Goal: Use online tool/utility: Utilize a website feature to perform a specific function

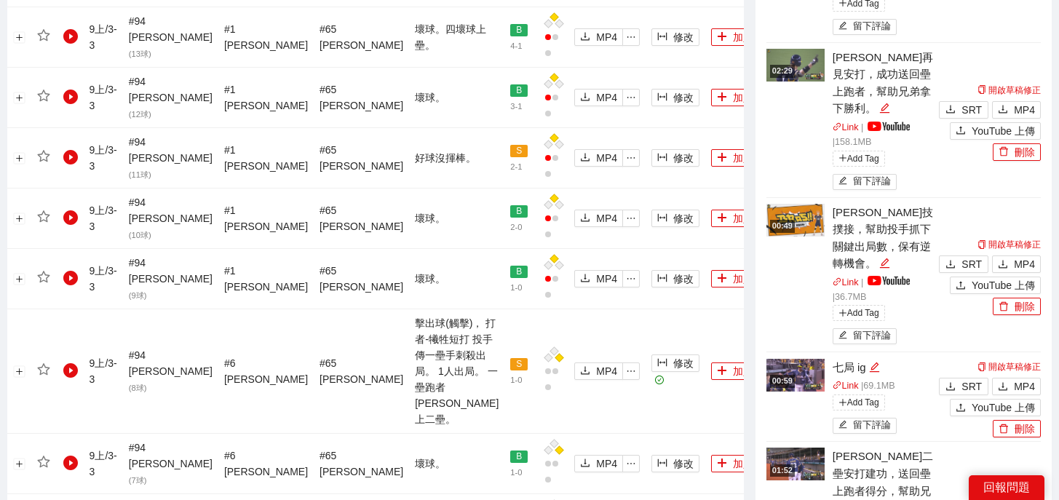
scroll to position [1130, 0]
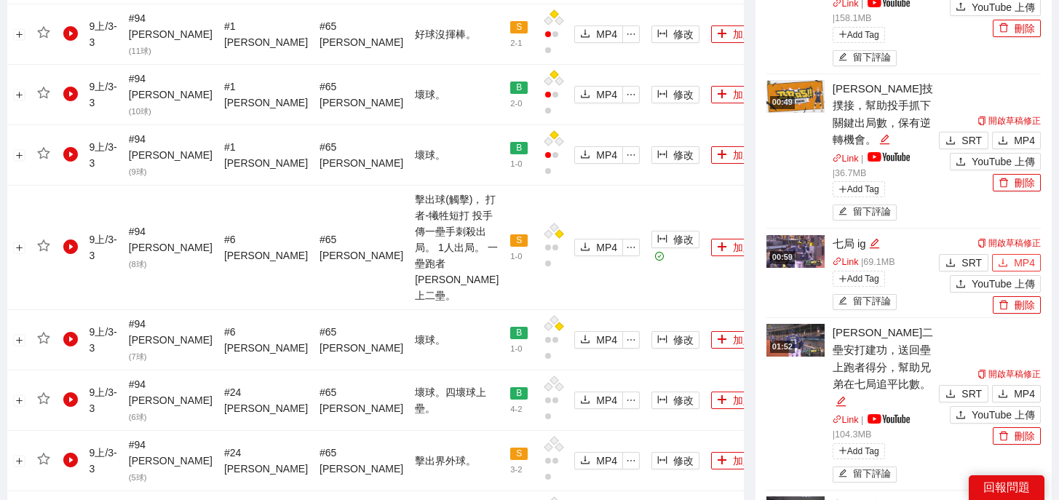
click at [1011, 254] on button "MP4" at bounding box center [1016, 262] width 49 height 17
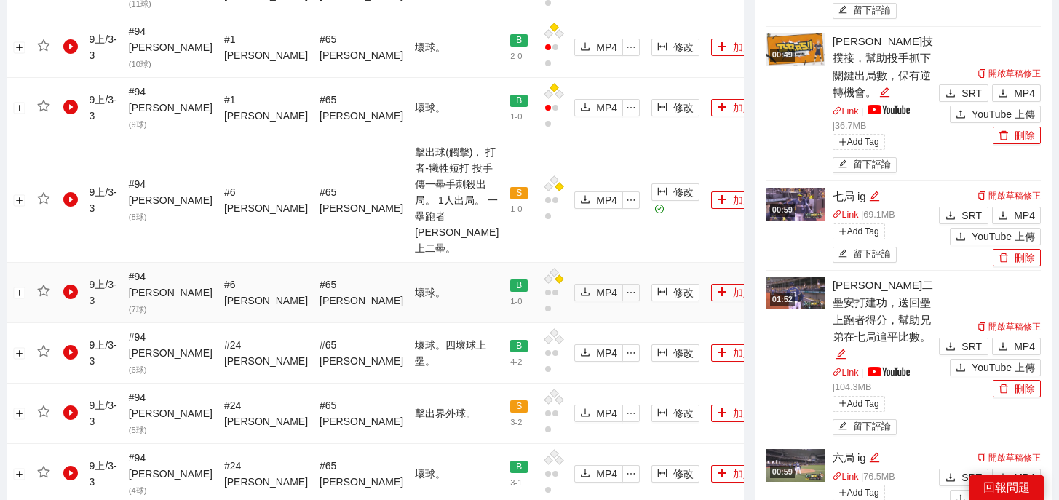
scroll to position [1724, 0]
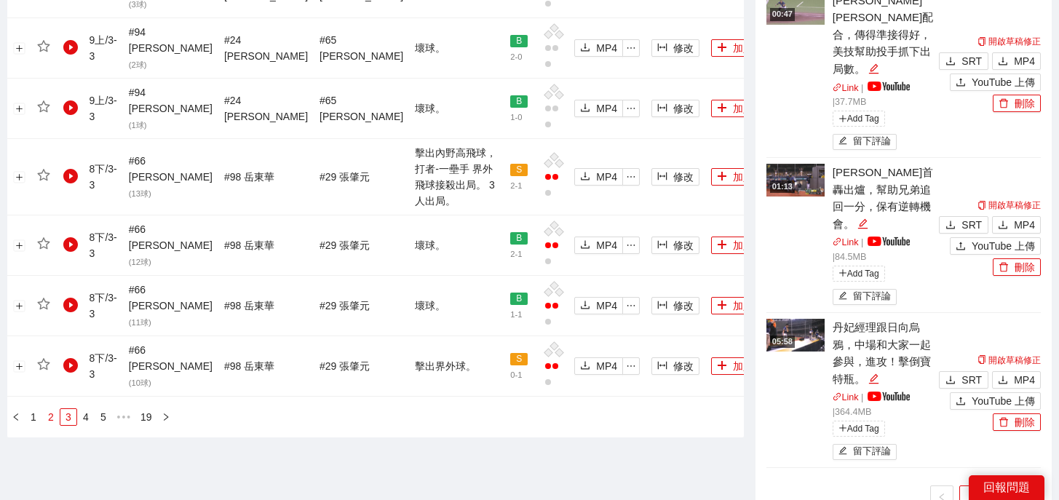
click at [49, 409] on link "2" at bounding box center [51, 417] width 16 height 16
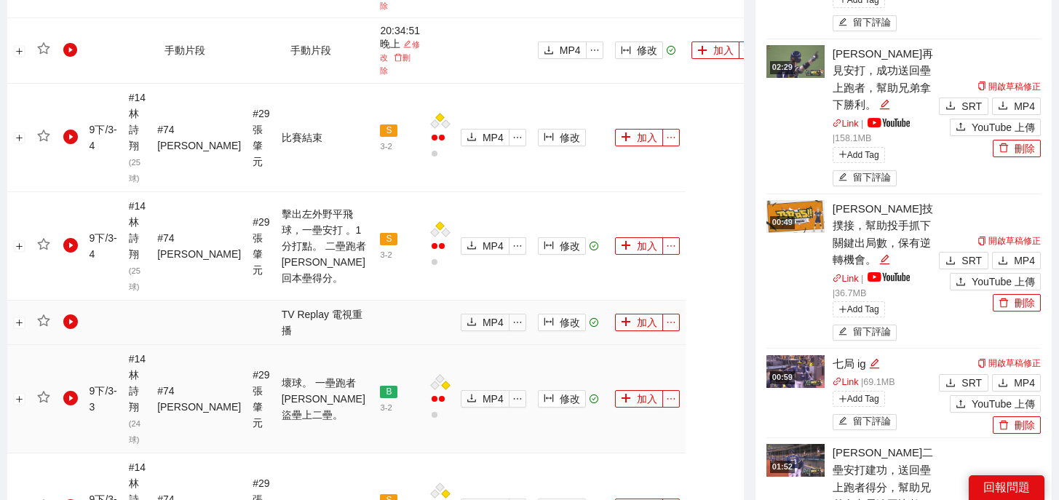
scroll to position [1013, 0]
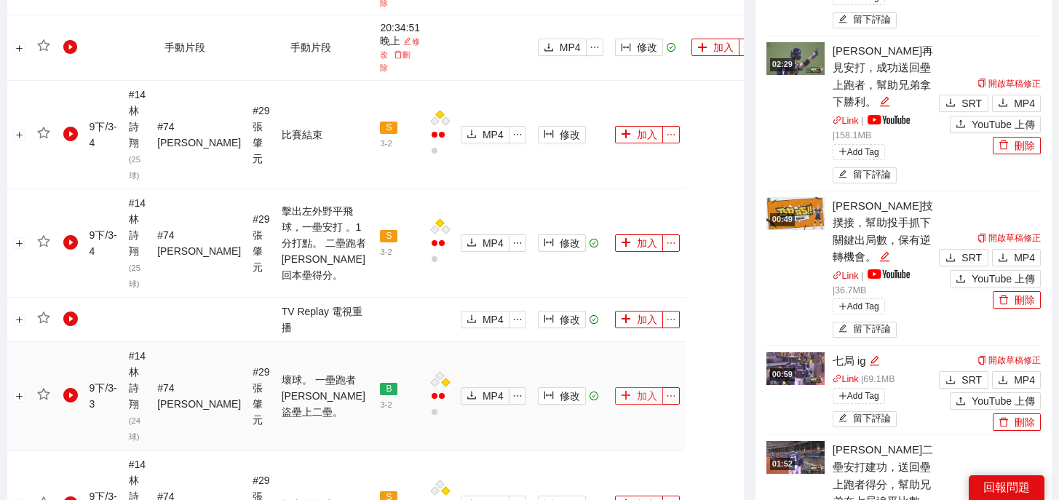
click at [615, 387] on button "加入" at bounding box center [639, 395] width 48 height 17
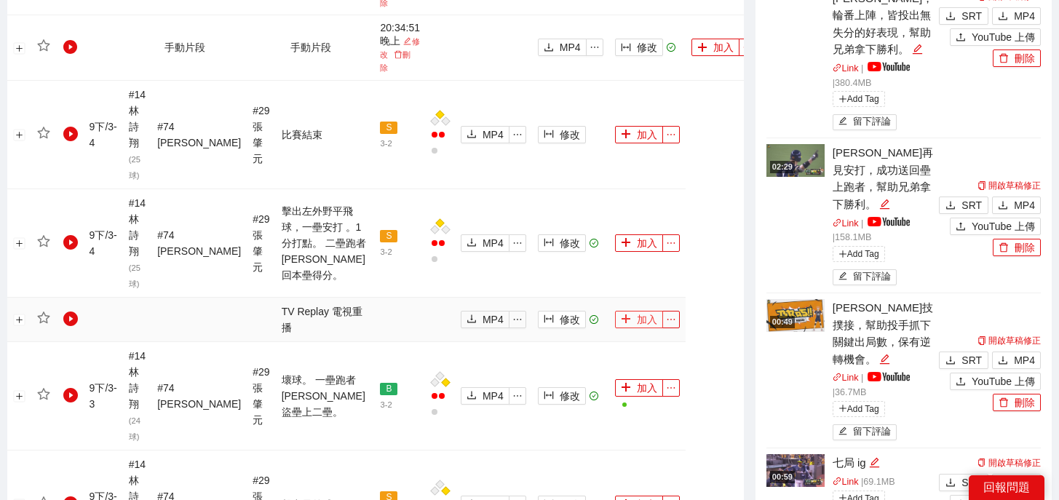
click at [615, 311] on button "加入" at bounding box center [639, 319] width 48 height 17
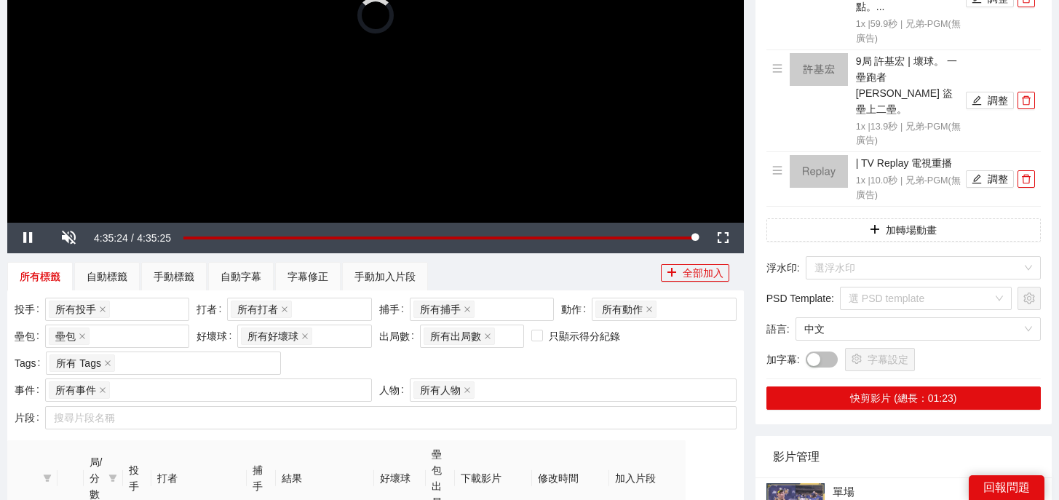
scroll to position [0, 0]
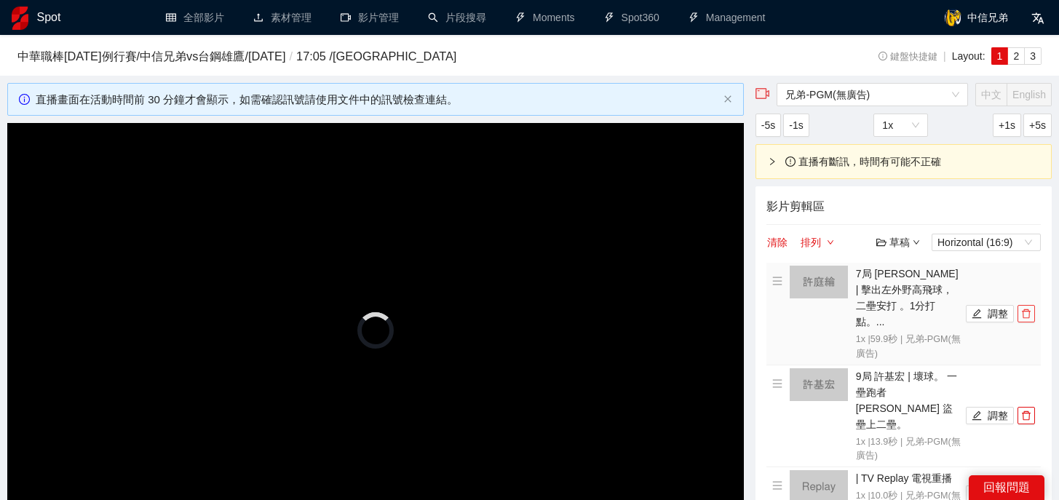
click at [1033, 309] on span "delete" at bounding box center [1027, 314] width 16 height 10
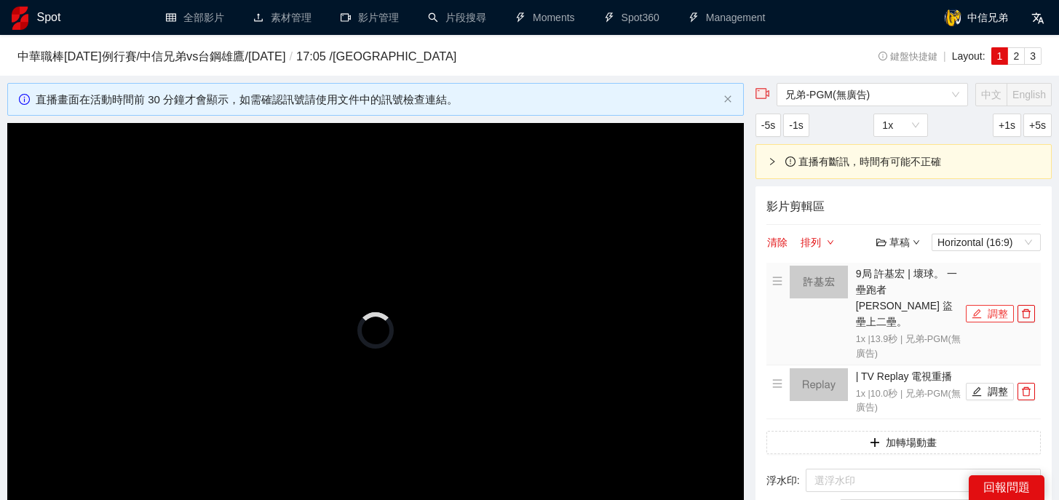
click at [979, 309] on icon "edit" at bounding box center [977, 313] width 9 height 9
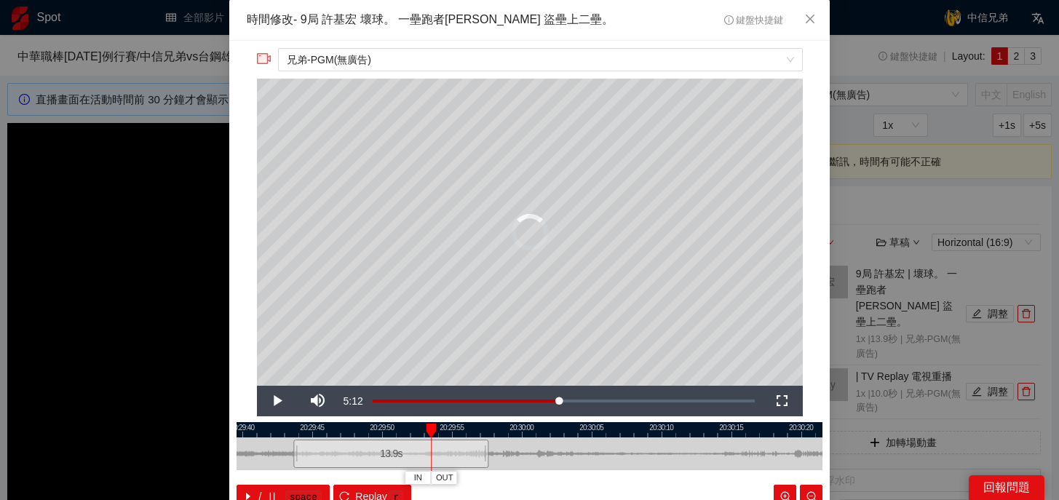
drag, startPoint x: 604, startPoint y: 456, endPoint x: 453, endPoint y: 451, distance: 151.5
click at [453, 451] on div "13.9 s" at bounding box center [390, 454] width 195 height 28
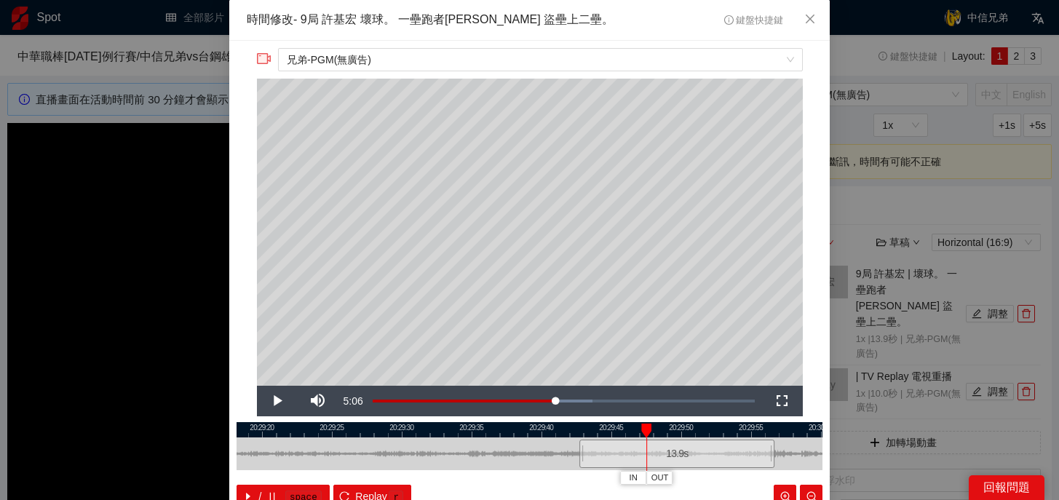
drag, startPoint x: 485, startPoint y: 430, endPoint x: 794, endPoint y: 430, distance: 309.5
click at [794, 430] on div at bounding box center [829, 429] width 586 height 15
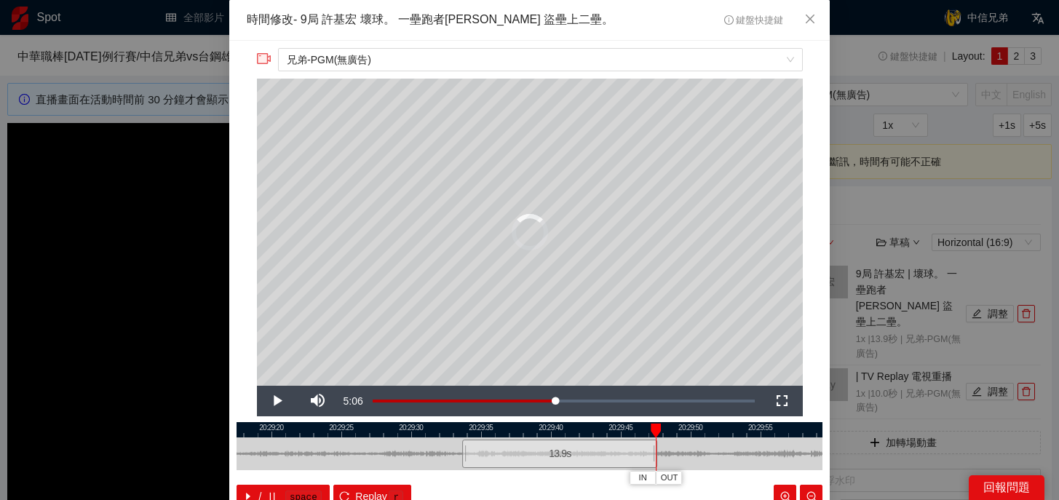
drag, startPoint x: 723, startPoint y: 446, endPoint x: 596, endPoint y: 446, distance: 126.7
click at [596, 446] on div "13.9 s" at bounding box center [559, 454] width 195 height 28
click at [366, 492] on span "Replay" at bounding box center [371, 497] width 32 height 16
click at [393, 494] on kbd "r" at bounding box center [396, 498] width 15 height 15
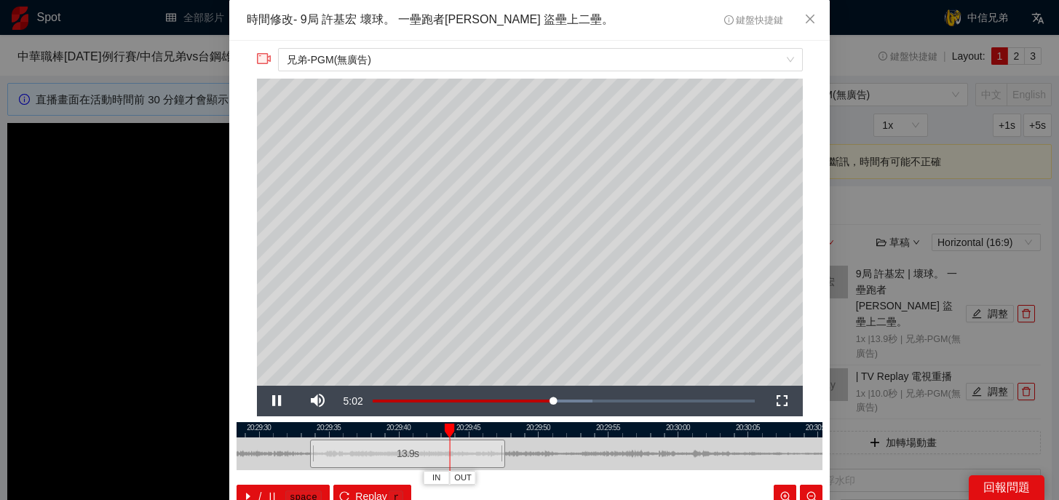
drag, startPoint x: 565, startPoint y: 427, endPoint x: 414, endPoint y: 427, distance: 151.5
click at [413, 427] on div at bounding box center [377, 429] width 586 height 15
drag, startPoint x: 504, startPoint y: 457, endPoint x: 575, endPoint y: 459, distance: 71.4
click at [575, 459] on div at bounding box center [574, 454] width 9 height 33
drag, startPoint x: 574, startPoint y: 433, endPoint x: 525, endPoint y: 433, distance: 48.8
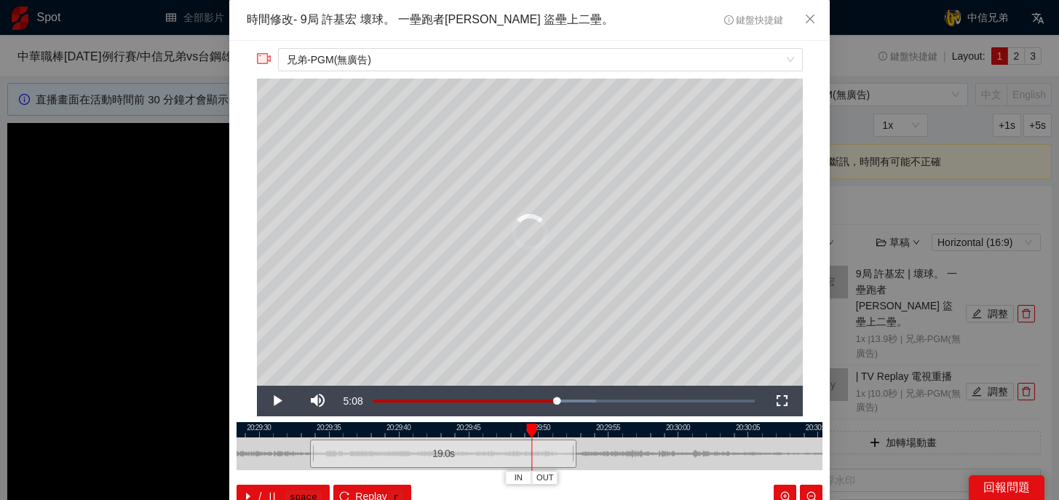
click at [526, 433] on div at bounding box center [531, 431] width 10 height 15
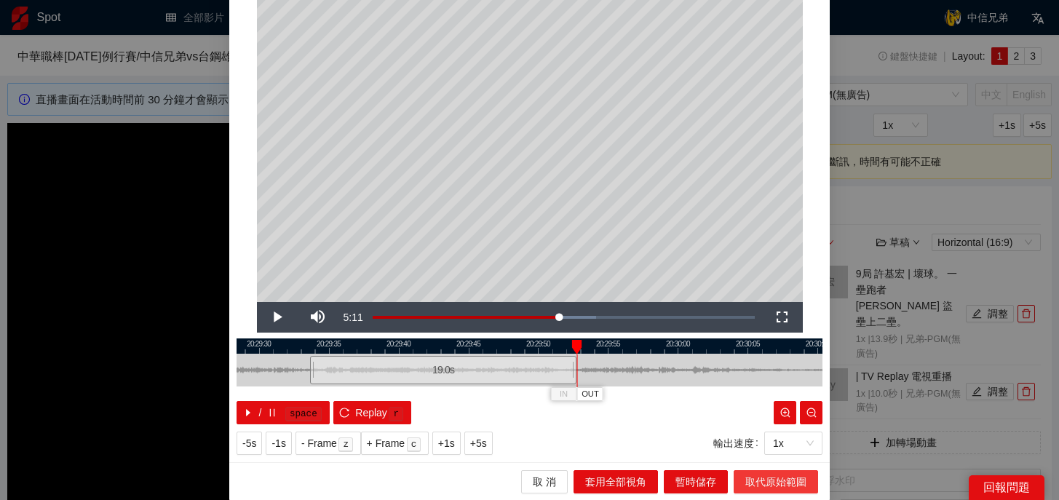
click at [772, 490] on button "取代原始範圍" at bounding box center [776, 481] width 84 height 23
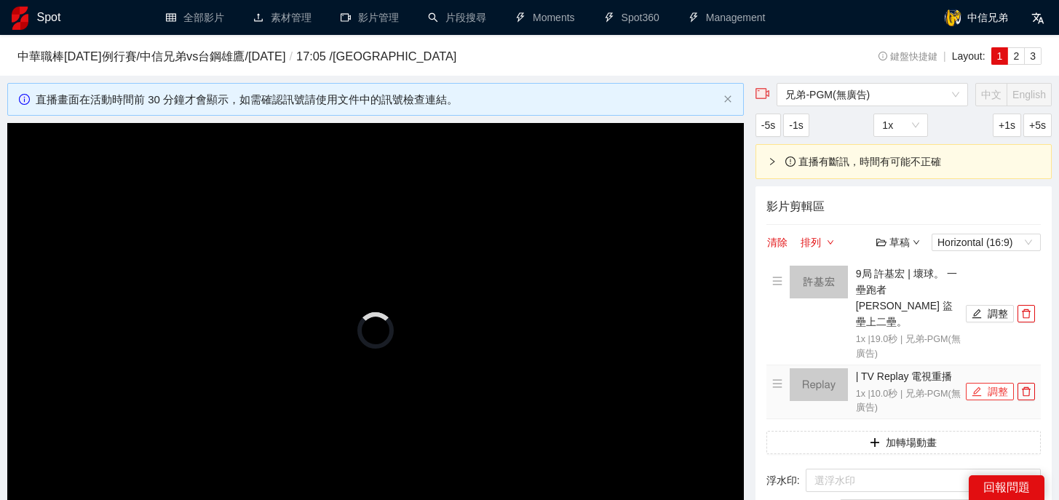
click at [983, 383] on button "調整" at bounding box center [990, 391] width 48 height 17
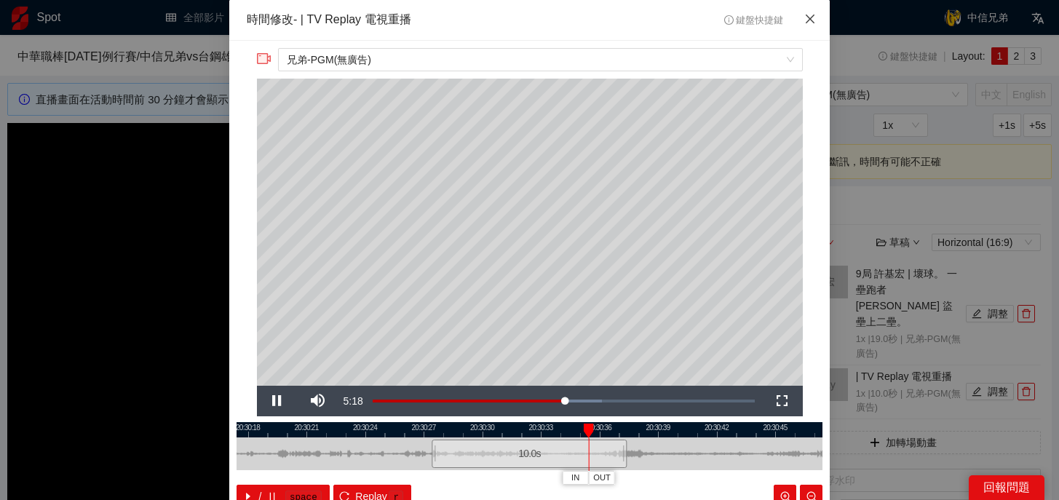
click at [805, 27] on span "Close" at bounding box center [810, 19] width 39 height 39
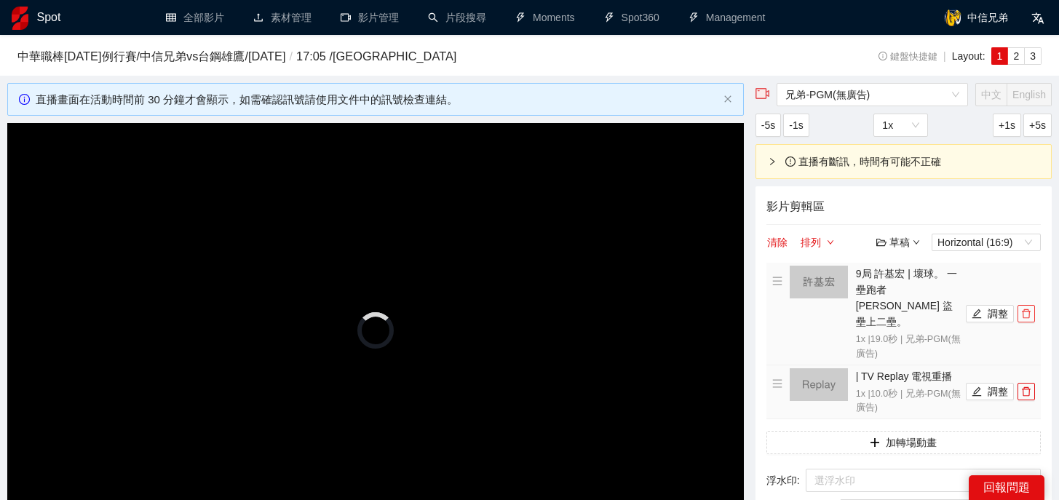
click at [1027, 309] on icon "delete" at bounding box center [1026, 313] width 9 height 9
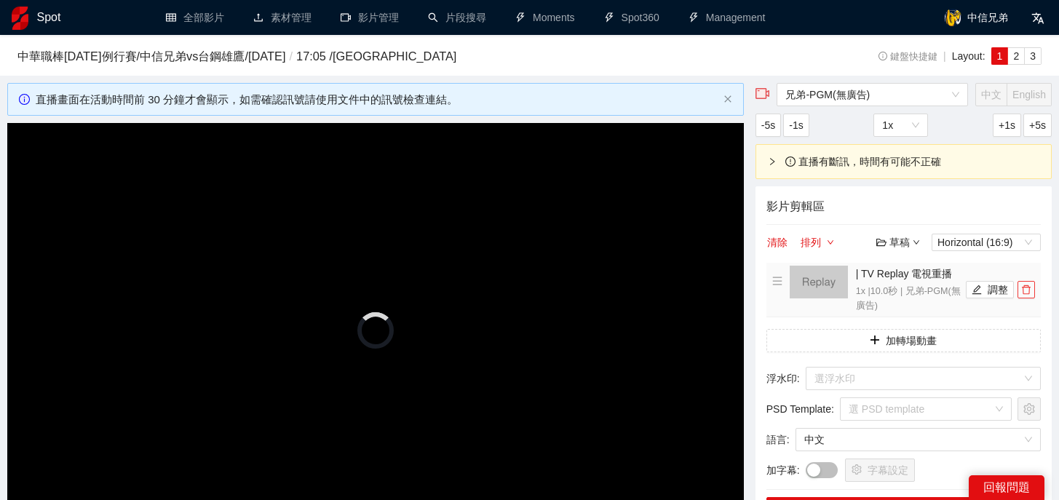
click at [1027, 296] on button "button" at bounding box center [1026, 289] width 17 height 17
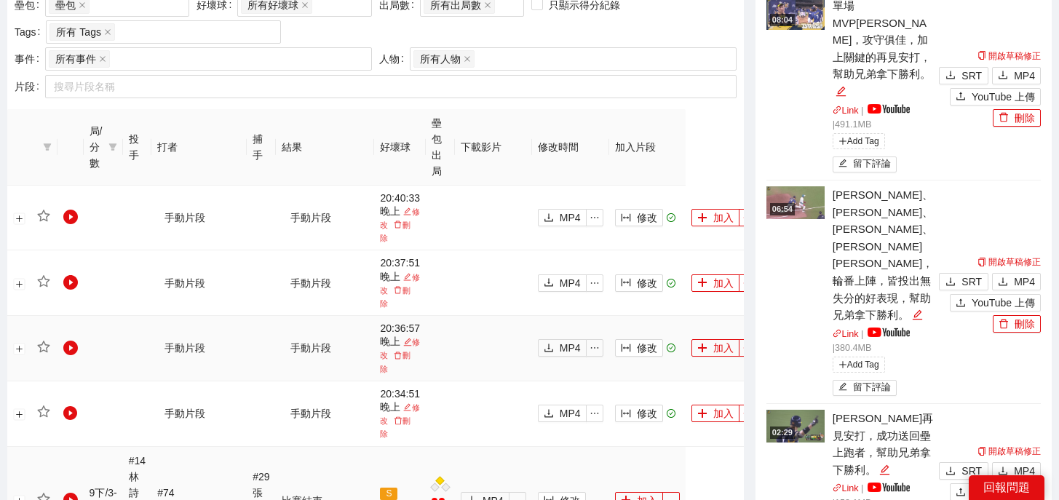
scroll to position [882, 0]
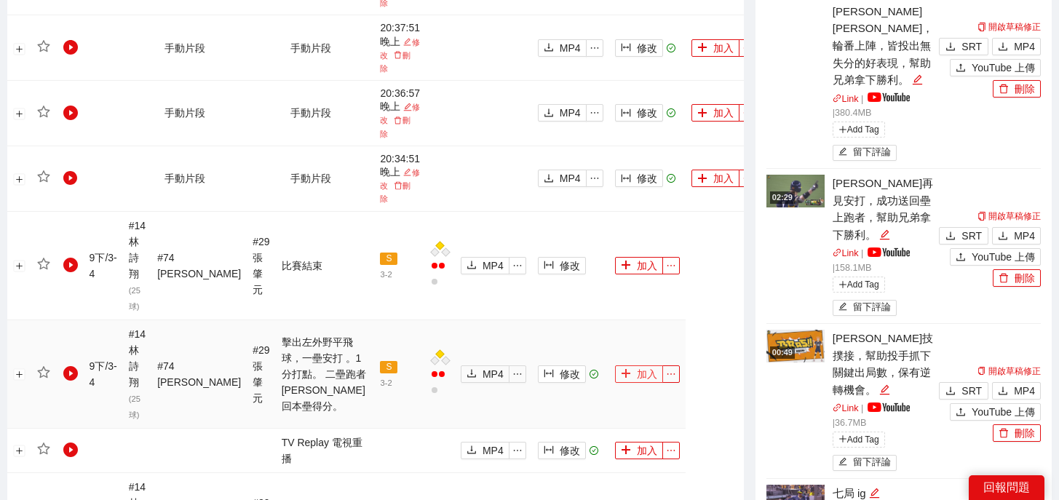
click at [621, 368] on icon "plus" at bounding box center [626, 373] width 10 height 10
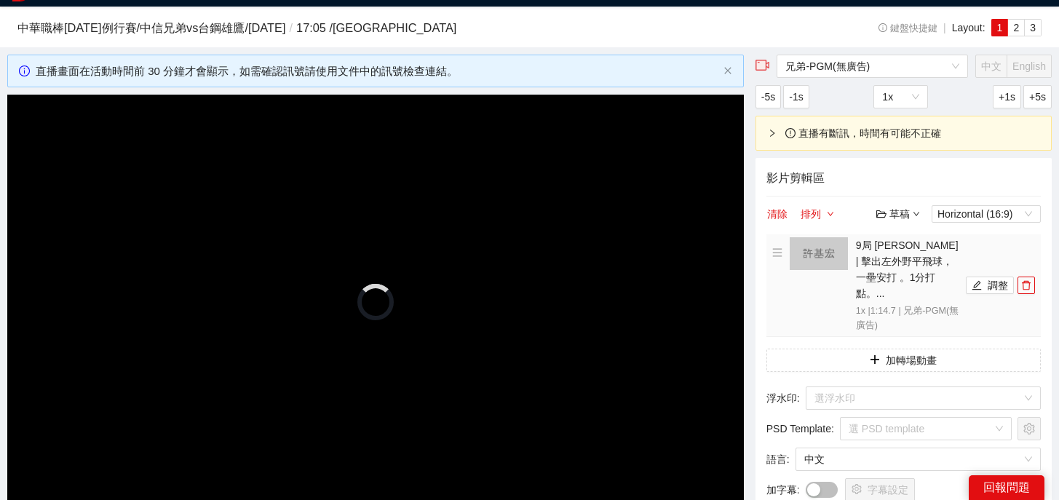
scroll to position [0, 0]
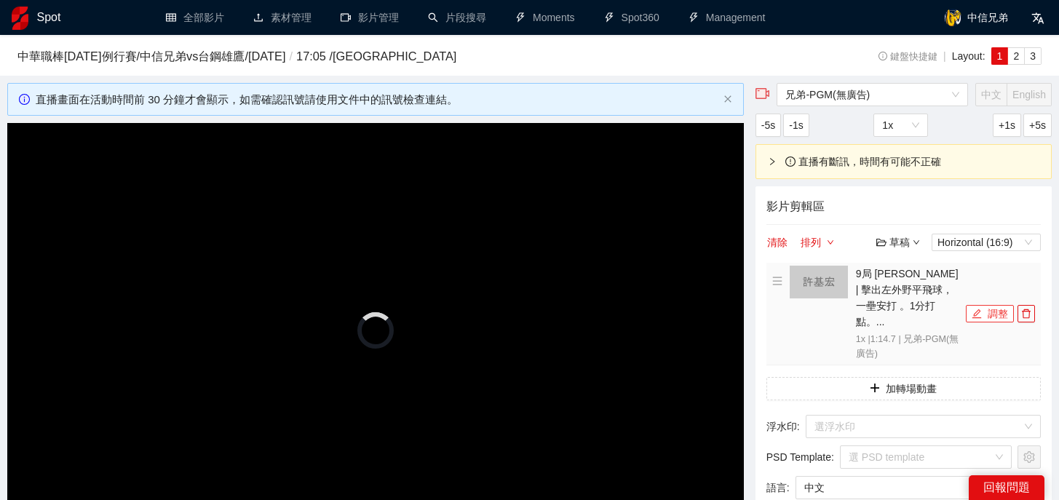
click at [980, 309] on icon "edit" at bounding box center [977, 314] width 10 height 10
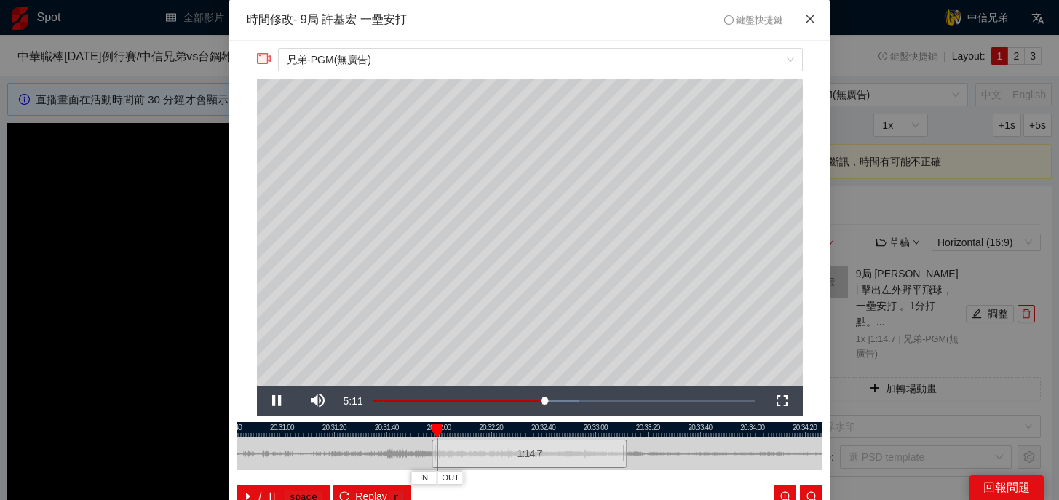
click at [808, 16] on icon "close" at bounding box center [811, 19] width 12 height 12
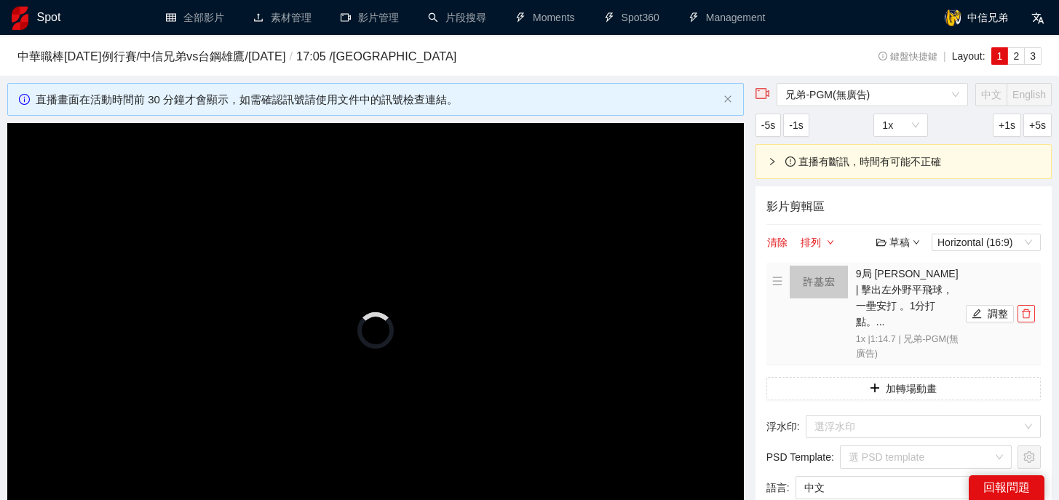
click at [1025, 309] on icon "delete" at bounding box center [1027, 314] width 10 height 10
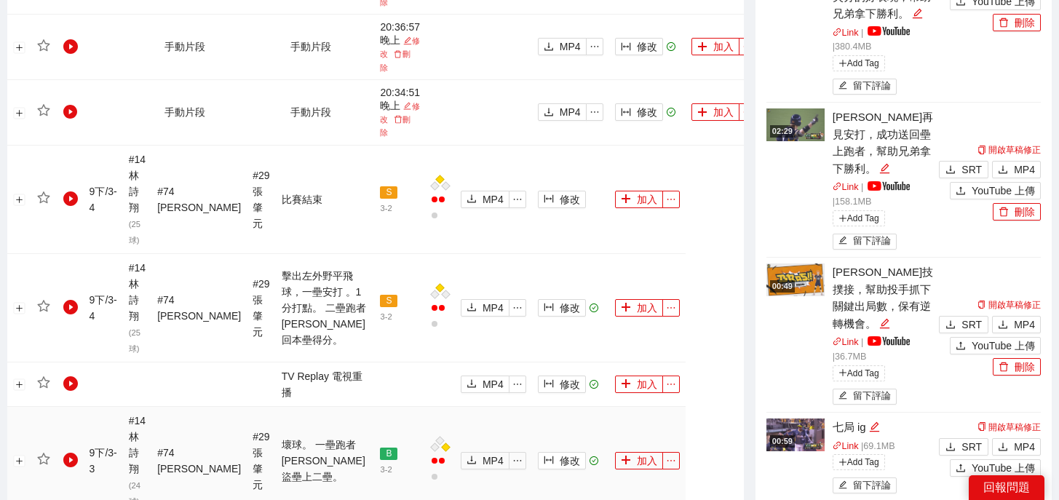
scroll to position [949, 0]
click at [615, 375] on button "加入" at bounding box center [639, 383] width 48 height 17
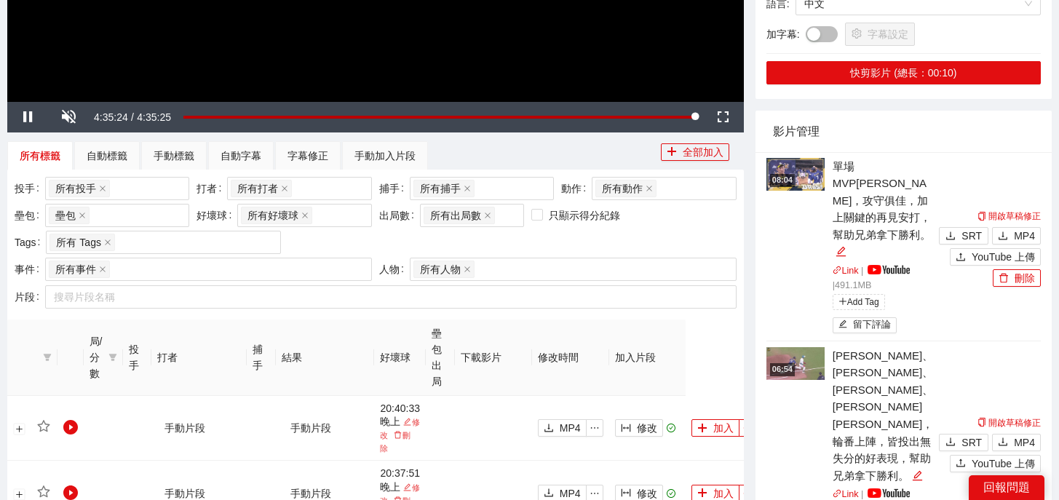
scroll to position [190, 0]
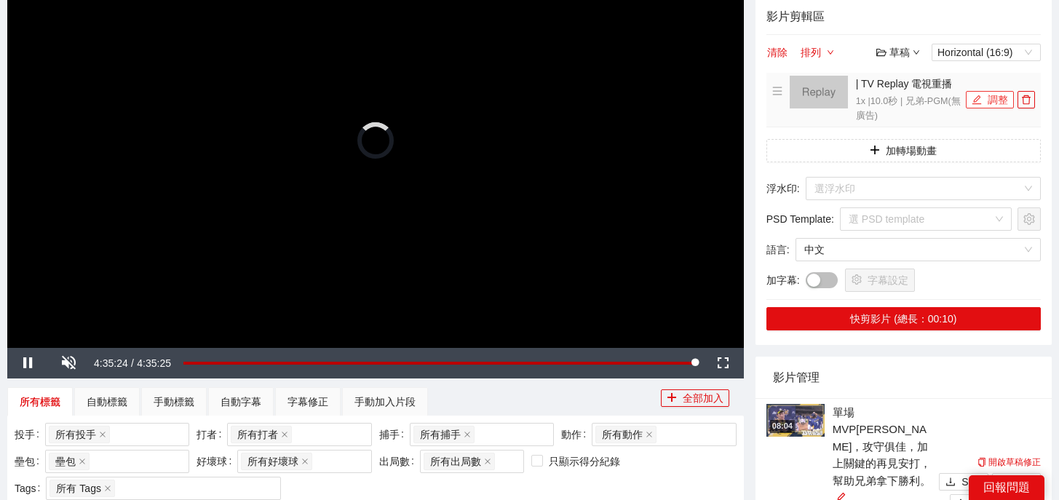
click at [982, 101] on icon "edit" at bounding box center [977, 100] width 10 height 10
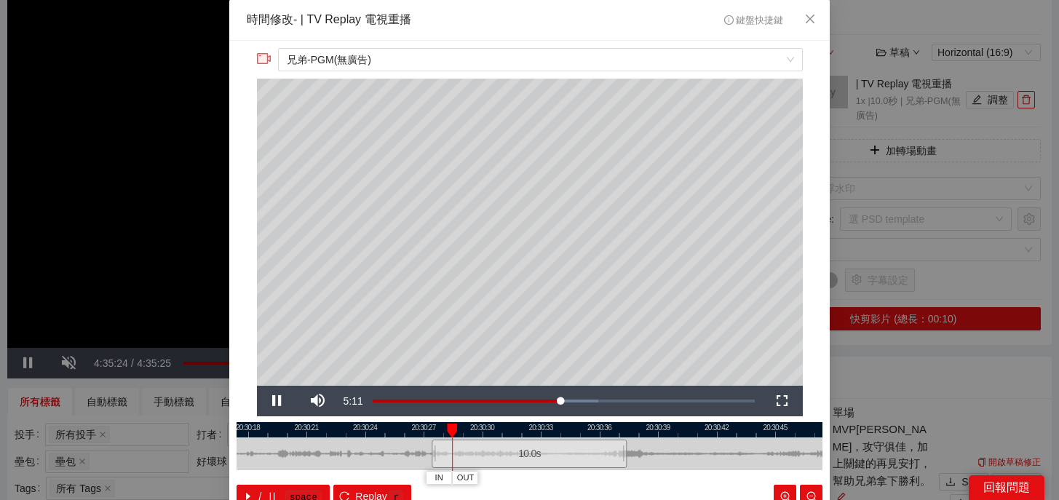
scroll to position [84, 0]
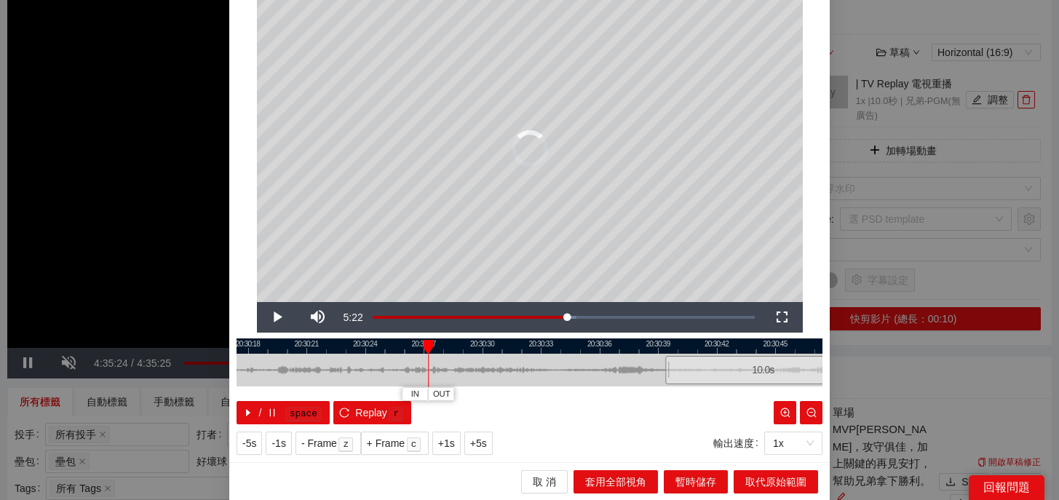
drag, startPoint x: 586, startPoint y: 372, endPoint x: 820, endPoint y: 366, distance: 233.8
click at [820, 366] on div "10.0 s" at bounding box center [763, 370] width 195 height 28
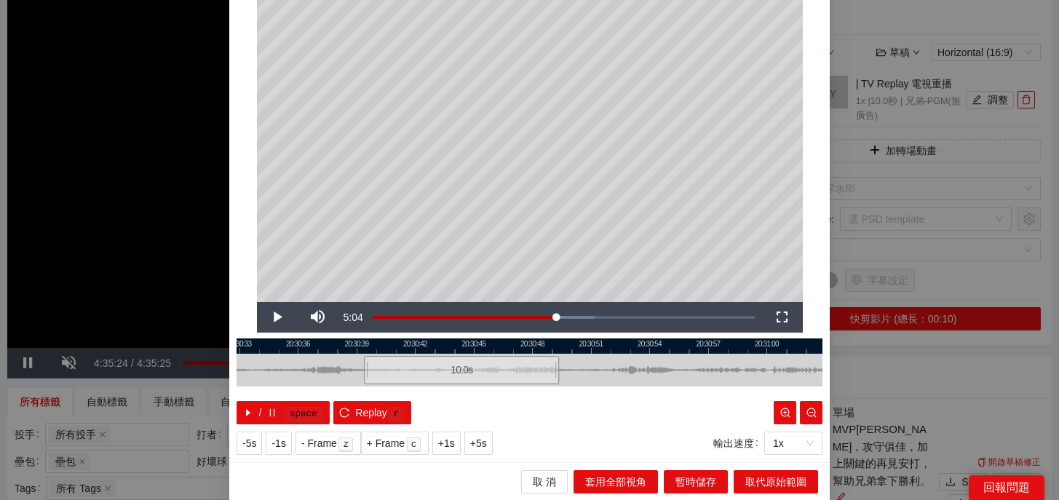
drag, startPoint x: 671, startPoint y: 347, endPoint x: 330, endPoint y: 347, distance: 341.5
click at [330, 347] on div at bounding box center [228, 346] width 586 height 15
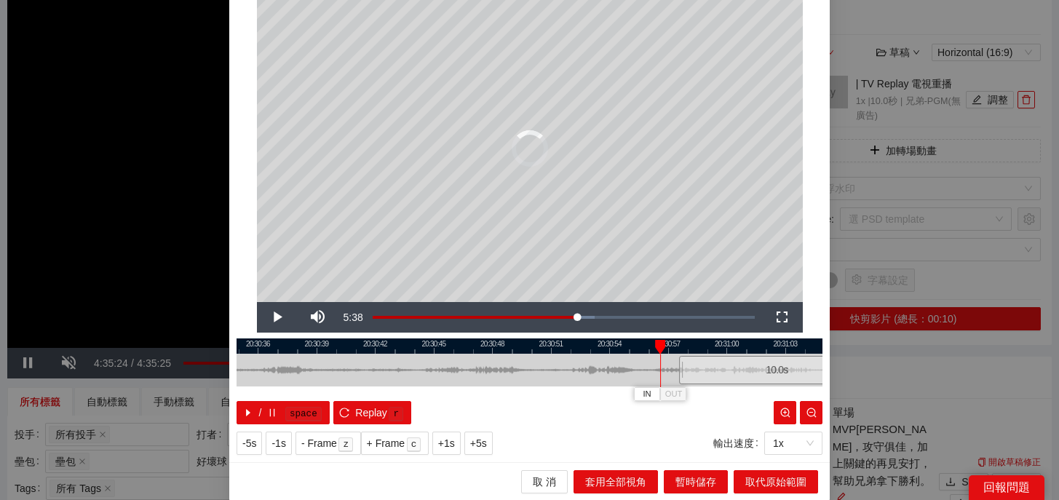
drag, startPoint x: 407, startPoint y: 368, endPoint x: 761, endPoint y: 379, distance: 354.1
click at [762, 379] on div "10.0 s" at bounding box center [776, 370] width 195 height 28
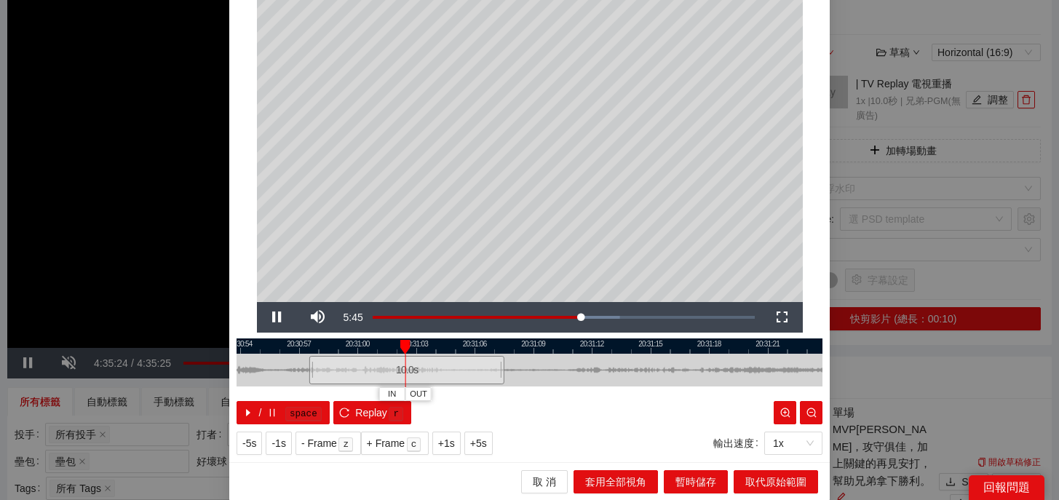
drag, startPoint x: 658, startPoint y: 343, endPoint x: 322, endPoint y: 350, distance: 335.8
click at [321, 350] on div at bounding box center [160, 346] width 586 height 15
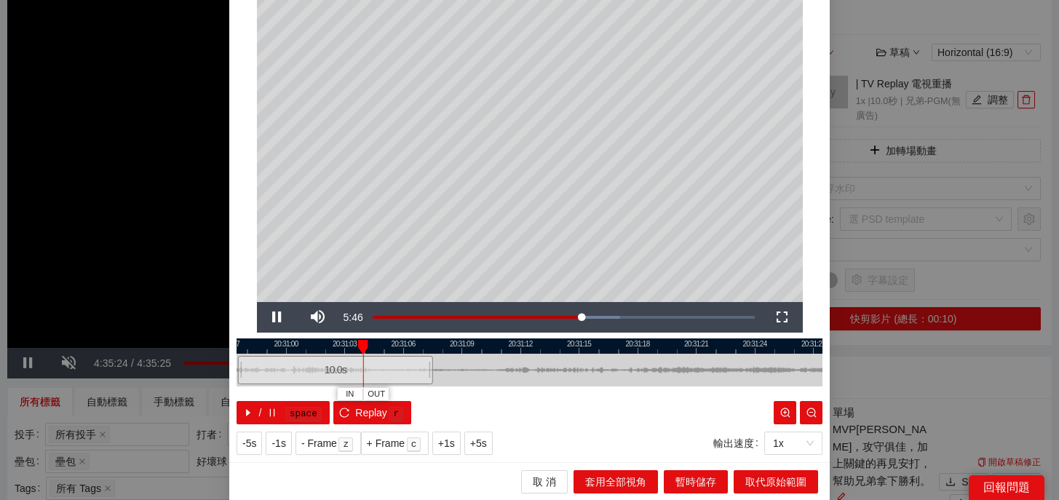
drag, startPoint x: 521, startPoint y: 340, endPoint x: 449, endPoint y: 340, distance: 72.1
click at [449, 340] on div at bounding box center [458, 346] width 586 height 15
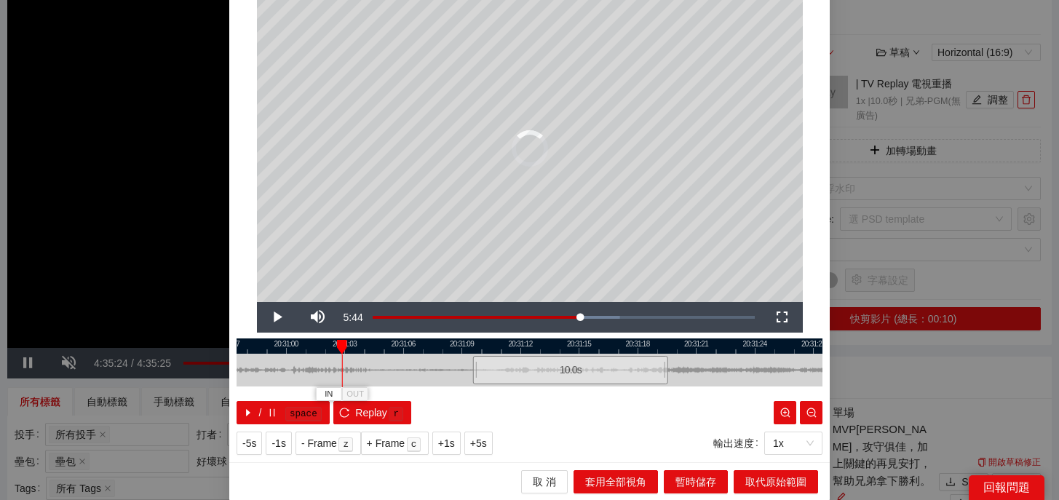
drag, startPoint x: 402, startPoint y: 376, endPoint x: 637, endPoint y: 379, distance: 235.2
click at [637, 379] on div "10.0 s" at bounding box center [570, 370] width 195 height 28
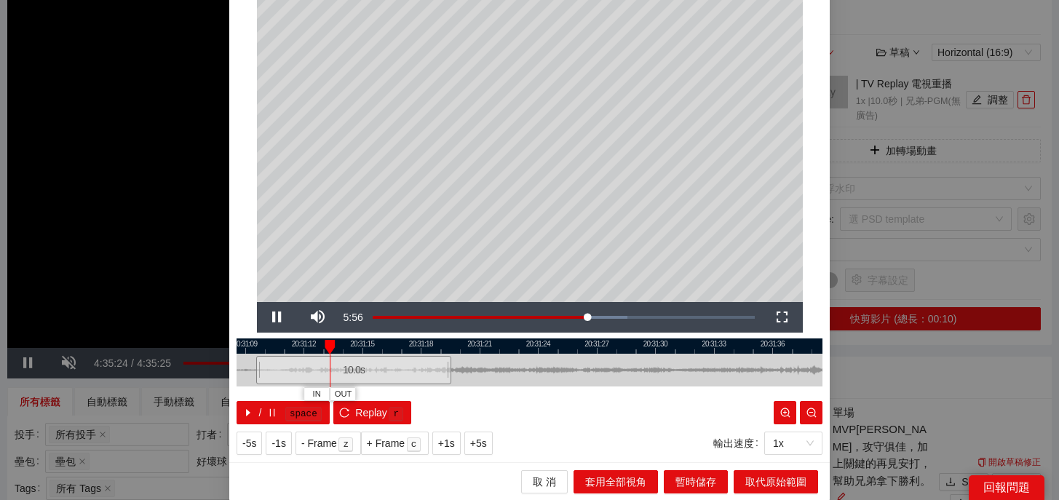
drag, startPoint x: 663, startPoint y: 346, endPoint x: 446, endPoint y: 355, distance: 217.2
click at [446, 355] on div "20:31:06 20:31:09 20:31:12 20:31:15 20:31:18 20:31:21 20:31:24 20:31:27 20:31:3…" at bounding box center [530, 382] width 586 height 86
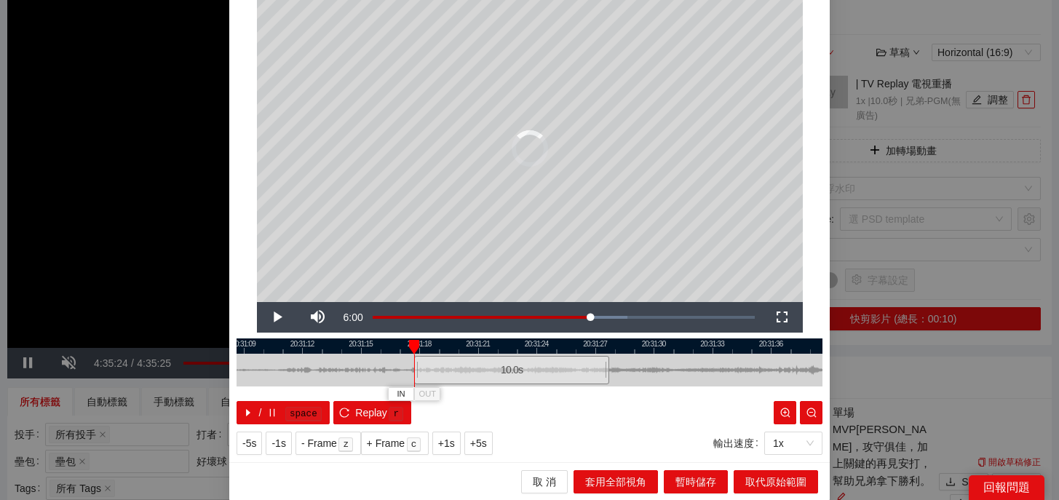
drag, startPoint x: 410, startPoint y: 371, endPoint x: 573, endPoint y: 373, distance: 163.1
click at [573, 373] on div "10.0 s" at bounding box center [511, 370] width 195 height 28
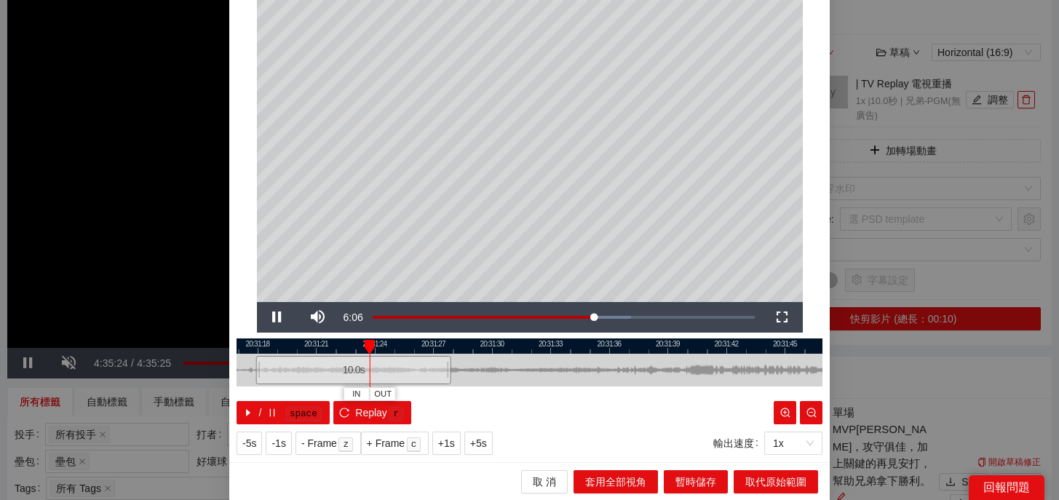
drag, startPoint x: 663, startPoint y: 342, endPoint x: 502, endPoint y: 341, distance: 161.7
click at [502, 341] on div at bounding box center [368, 346] width 586 height 15
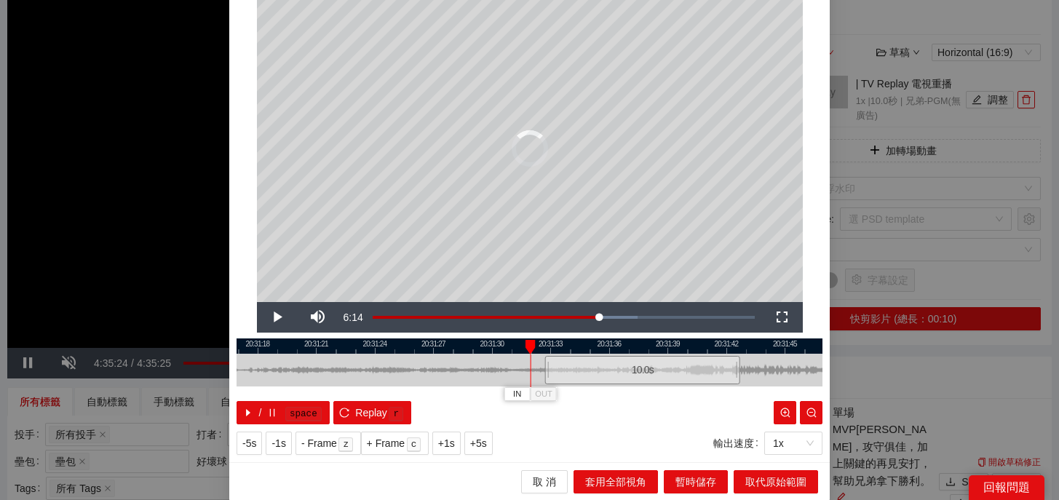
drag, startPoint x: 407, startPoint y: 368, endPoint x: 706, endPoint y: 375, distance: 298.6
click at [706, 375] on div "10.0 s" at bounding box center [642, 370] width 195 height 28
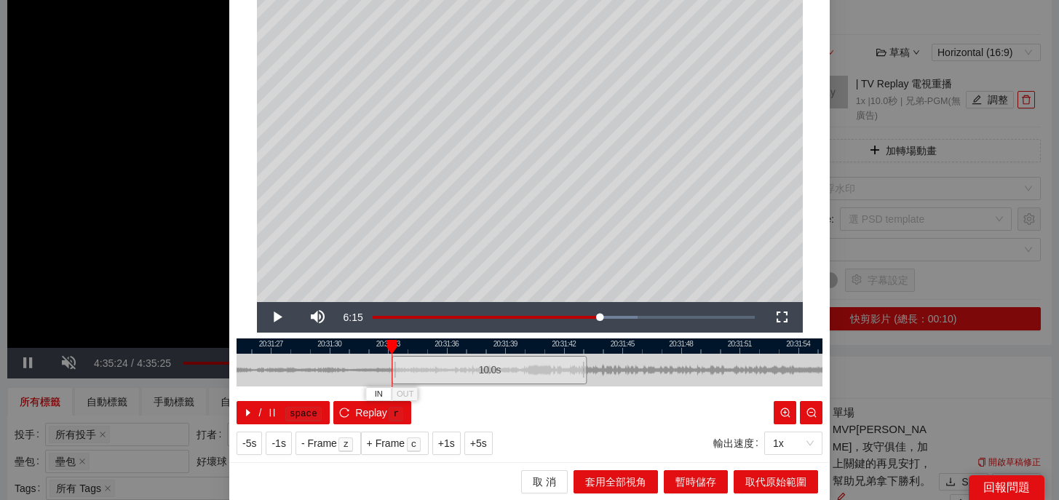
drag, startPoint x: 544, startPoint y: 341, endPoint x: 376, endPoint y: 343, distance: 168.2
click at [376, 343] on div at bounding box center [367, 346] width 586 height 15
drag, startPoint x: 464, startPoint y: 368, endPoint x: 514, endPoint y: 373, distance: 50.4
click at [514, 373] on div "10.0 s" at bounding box center [533, 370] width 195 height 28
drag, startPoint x: 548, startPoint y: 346, endPoint x: 432, endPoint y: 347, distance: 116.5
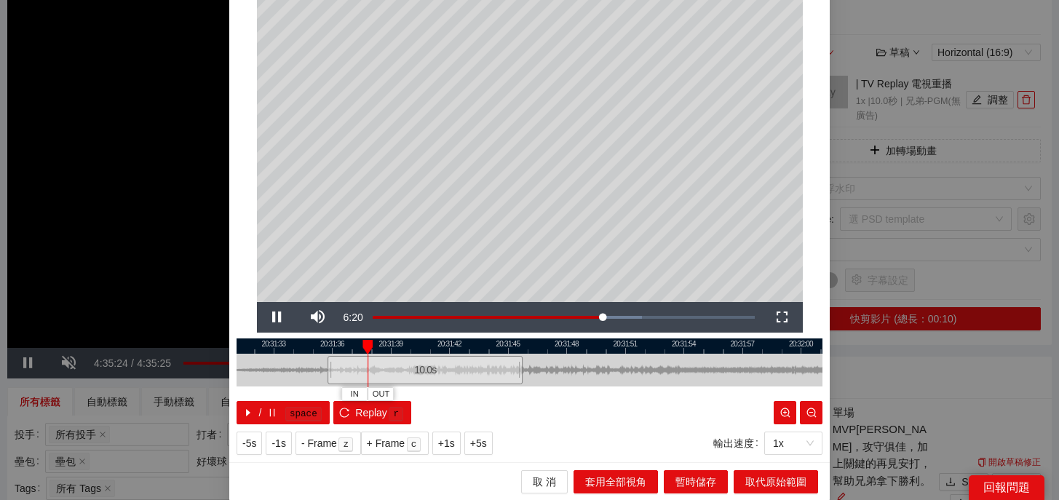
click at [432, 347] on div at bounding box center [421, 346] width 586 height 15
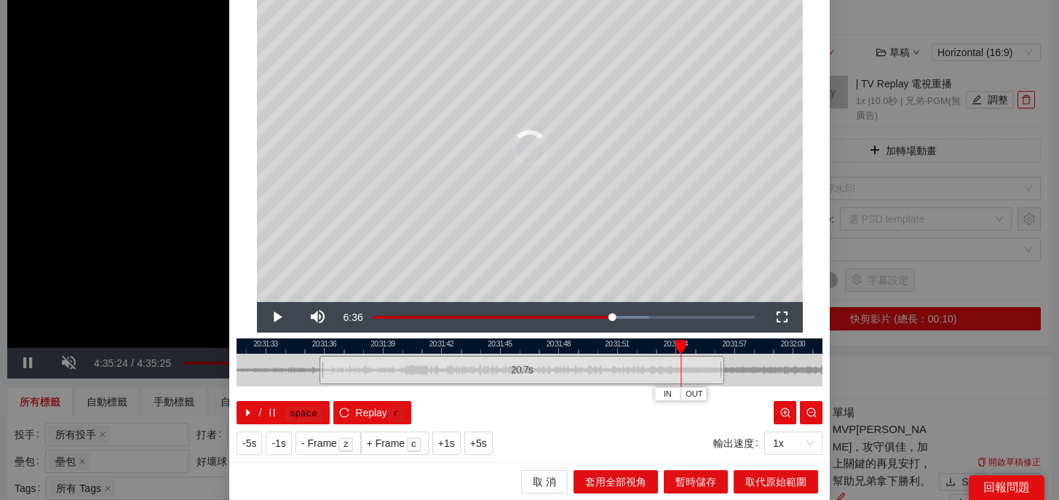
drag, startPoint x: 513, startPoint y: 371, endPoint x: 740, endPoint y: 376, distance: 227.2
click at [727, 376] on div at bounding box center [722, 370] width 9 height 33
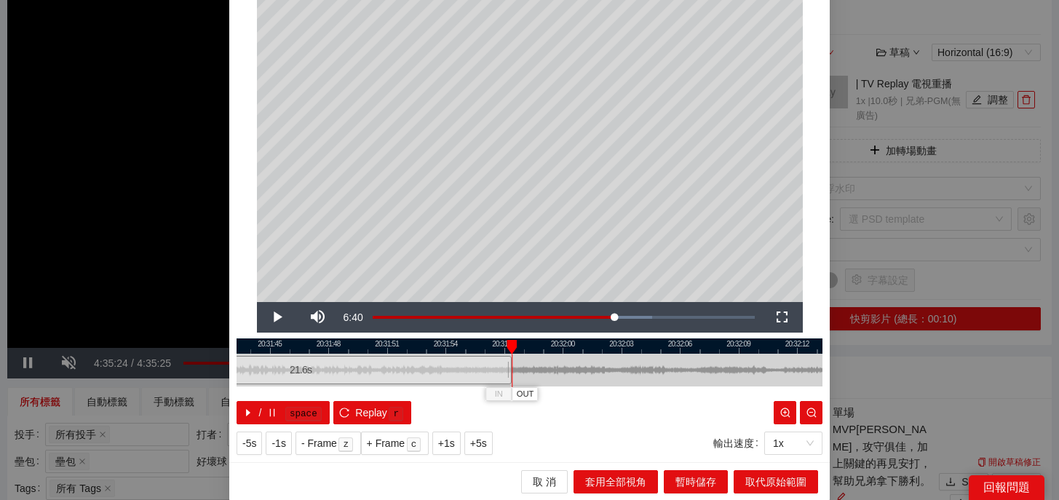
drag, startPoint x: 717, startPoint y: 350, endPoint x: 430, endPoint y: 350, distance: 286.2
click at [430, 351] on div at bounding box center [300, 346] width 586 height 15
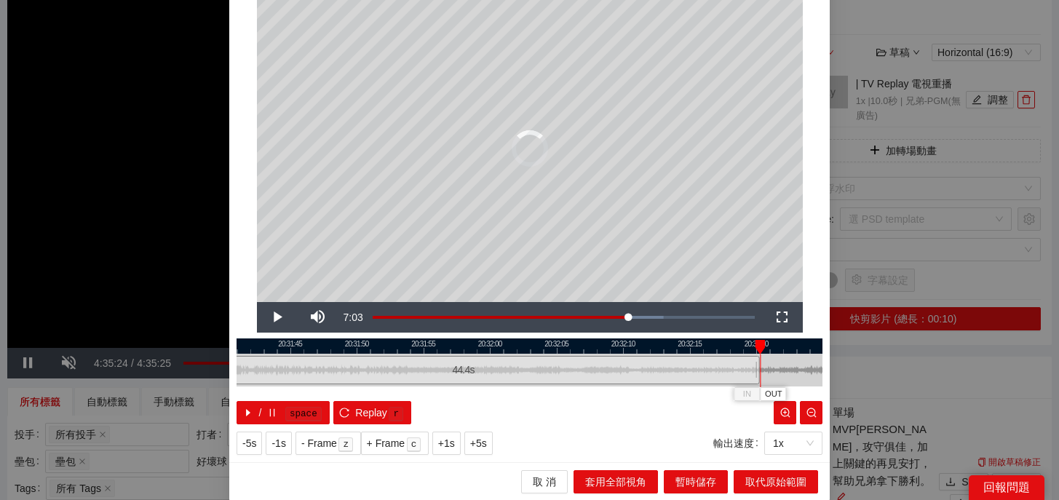
drag, startPoint x: 451, startPoint y: 369, endPoint x: 755, endPoint y: 367, distance: 304.4
click at [755, 367] on div at bounding box center [757, 370] width 9 height 33
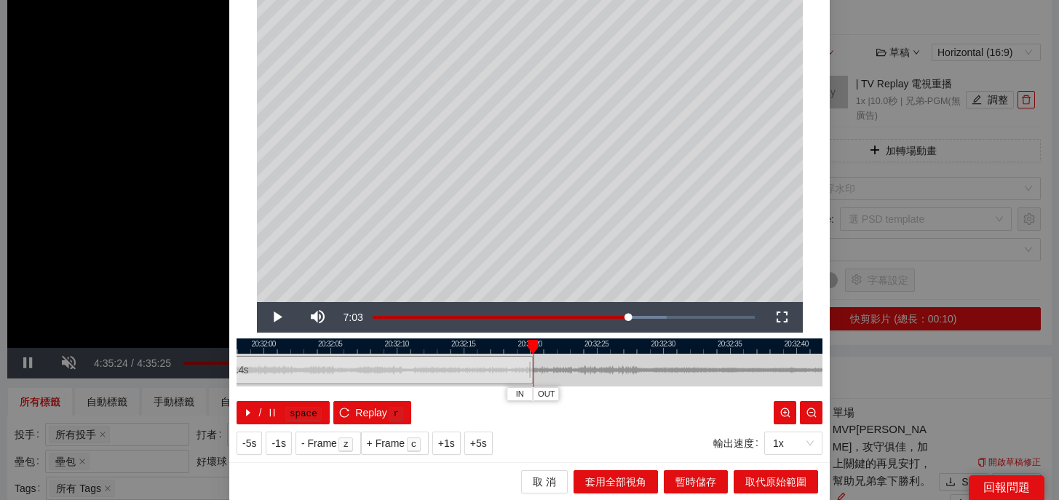
drag, startPoint x: 717, startPoint y: 344, endPoint x: 457, endPoint y: 344, distance: 259.2
click at [457, 344] on div at bounding box center [303, 346] width 586 height 15
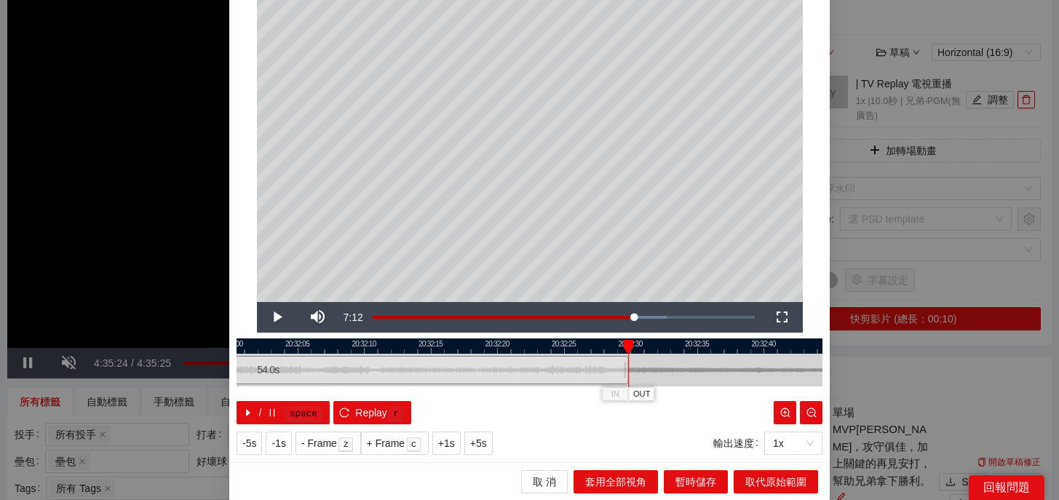
drag, startPoint x: 499, startPoint y: 369, endPoint x: 627, endPoint y: 371, distance: 128.2
click at [627, 371] on div at bounding box center [626, 370] width 9 height 33
drag, startPoint x: 626, startPoint y: 344, endPoint x: 559, endPoint y: 344, distance: 67.0
click at [623, 344] on div at bounding box center [628, 347] width 10 height 15
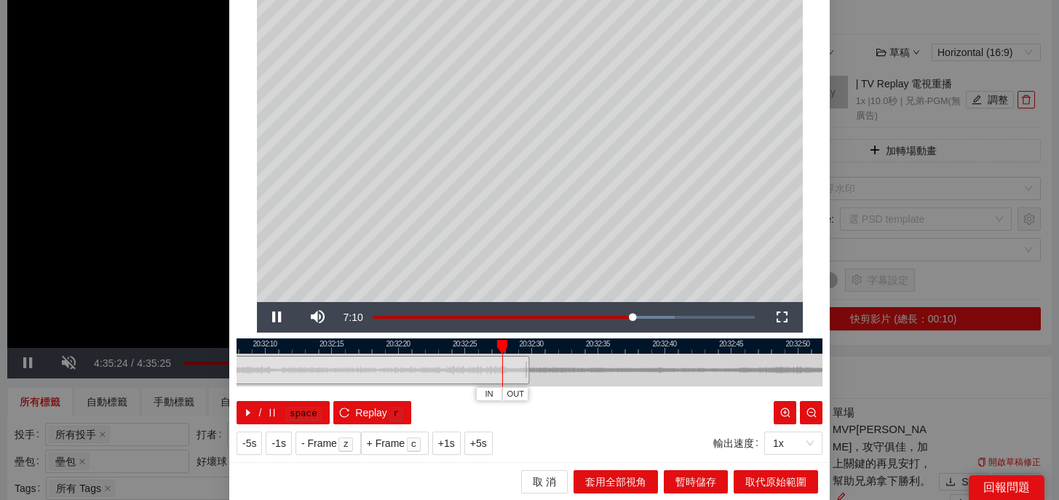
drag, startPoint x: 648, startPoint y: 344, endPoint x: 543, endPoint y: 344, distance: 104.9
click at [543, 344] on div at bounding box center [431, 346] width 586 height 15
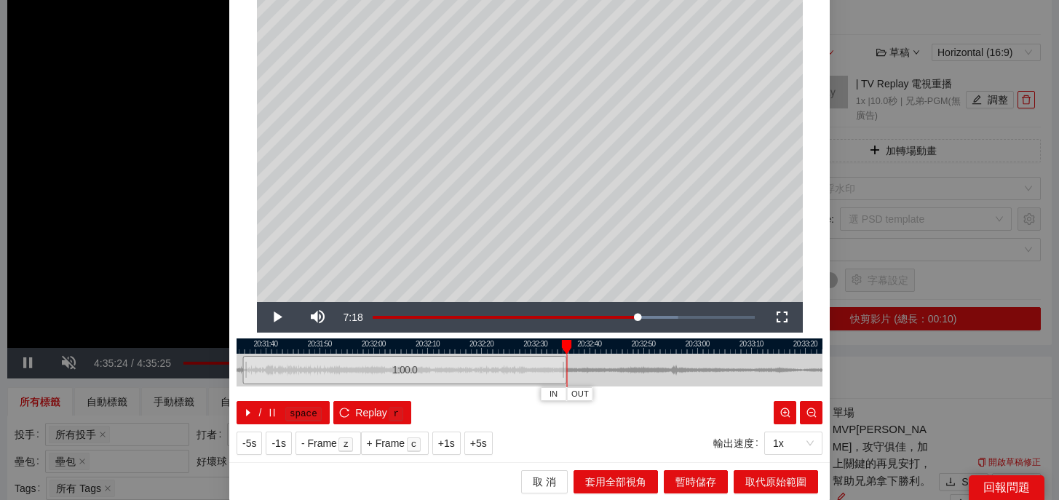
drag, startPoint x: 531, startPoint y: 372, endPoint x: 563, endPoint y: 375, distance: 32.2
click at [563, 375] on div at bounding box center [565, 370] width 9 height 33
drag, startPoint x: 569, startPoint y: 342, endPoint x: 551, endPoint y: 342, distance: 17.5
click at [551, 342] on div at bounding box center [550, 347] width 10 height 15
click at [765, 478] on span "取代原始範圍" at bounding box center [776, 482] width 61 height 16
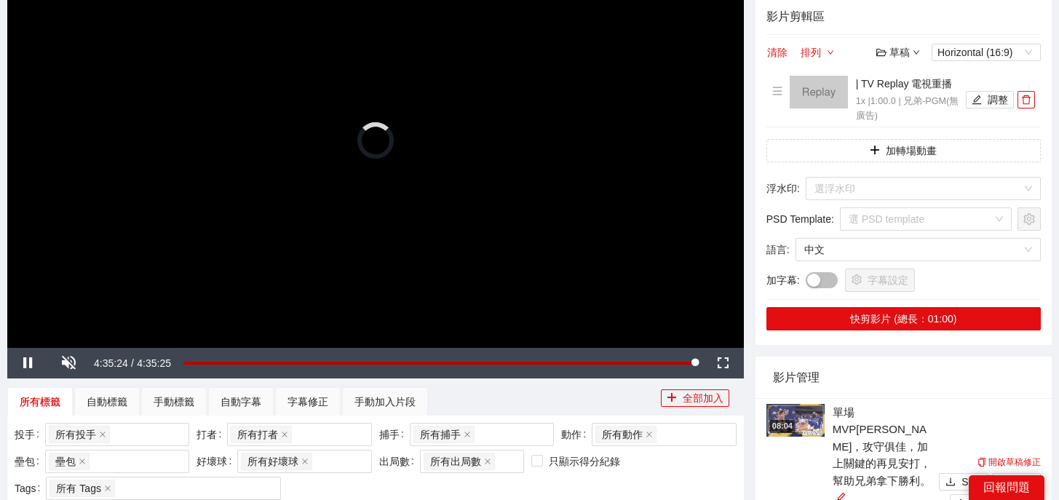
scroll to position [0, 0]
click at [1010, 47] on span "Horizontal (16:9)" at bounding box center [987, 52] width 98 height 16
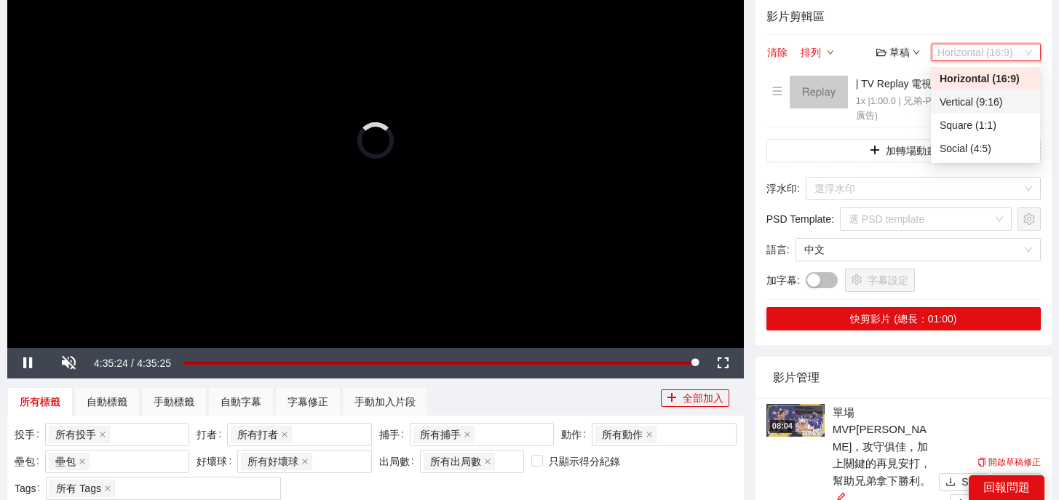
click at [968, 100] on div "Vertical (9:16)" at bounding box center [986, 102] width 92 height 16
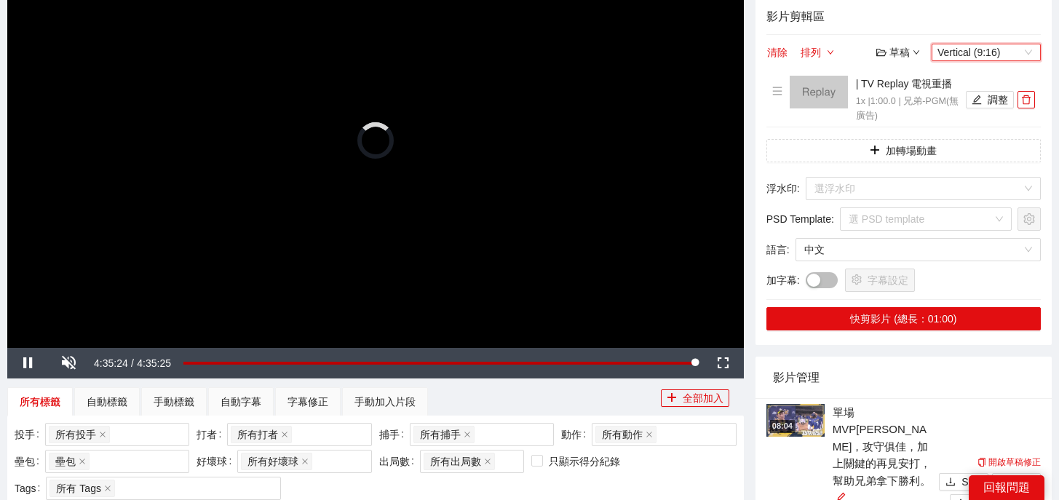
click at [992, 59] on span "Vertical (9:16)" at bounding box center [987, 52] width 98 height 16
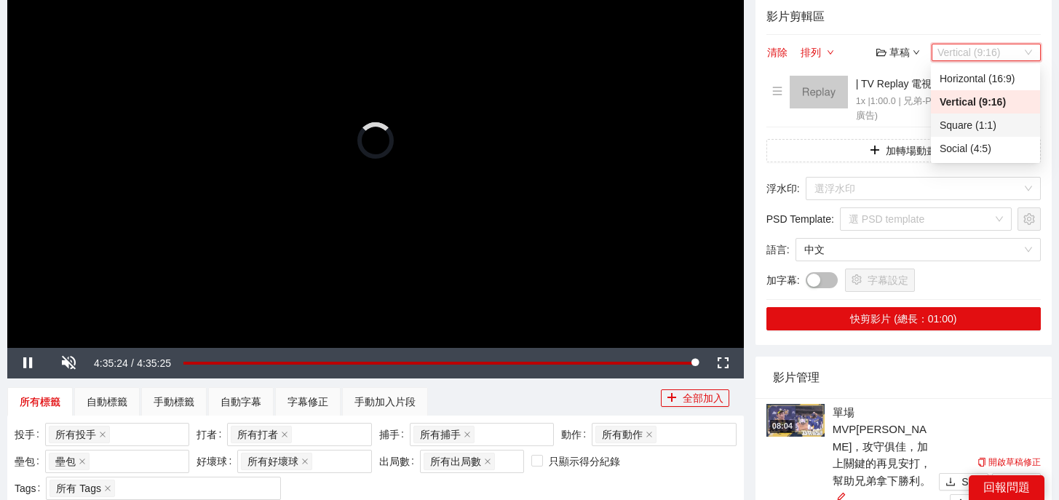
click at [971, 126] on div "Square (1:1)" at bounding box center [986, 125] width 92 height 16
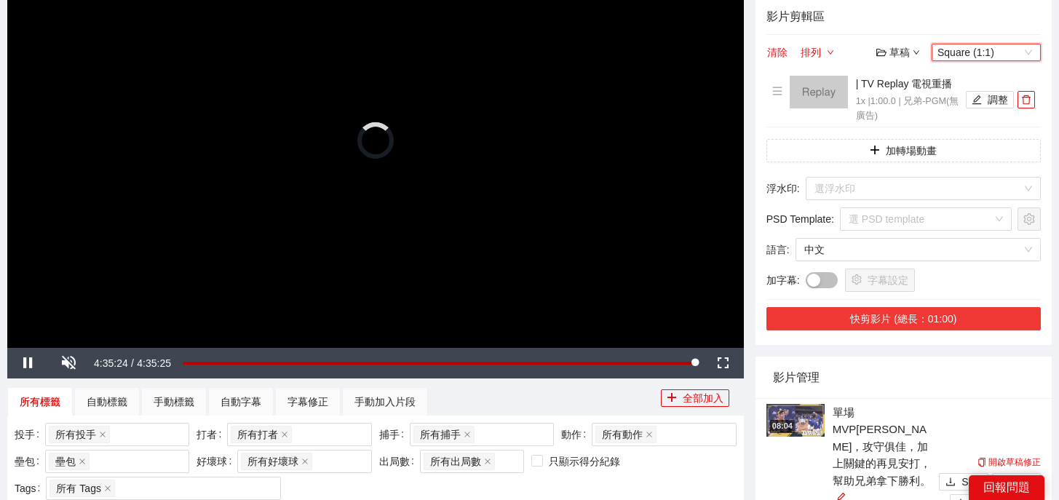
click at [891, 324] on button "快剪影片 (總長：01:00)" at bounding box center [904, 318] width 275 height 23
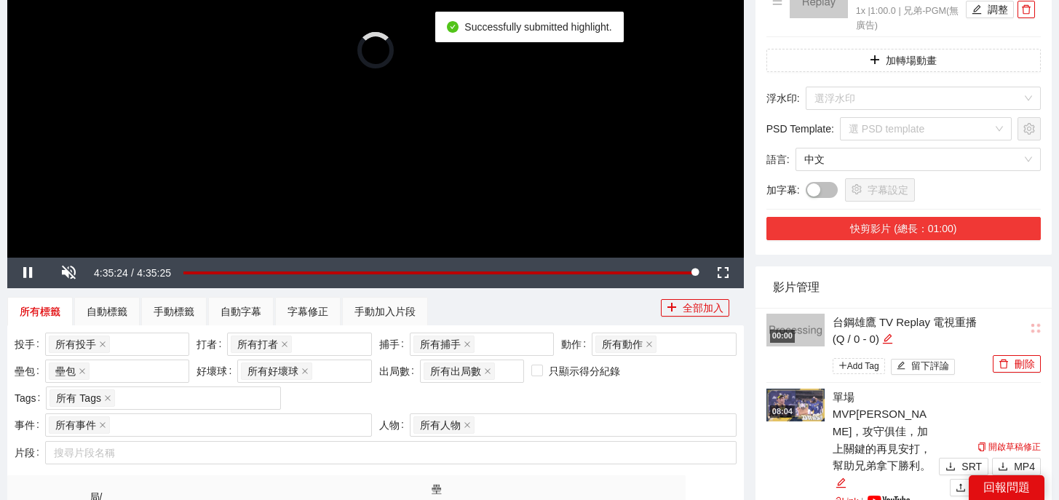
scroll to position [291, 0]
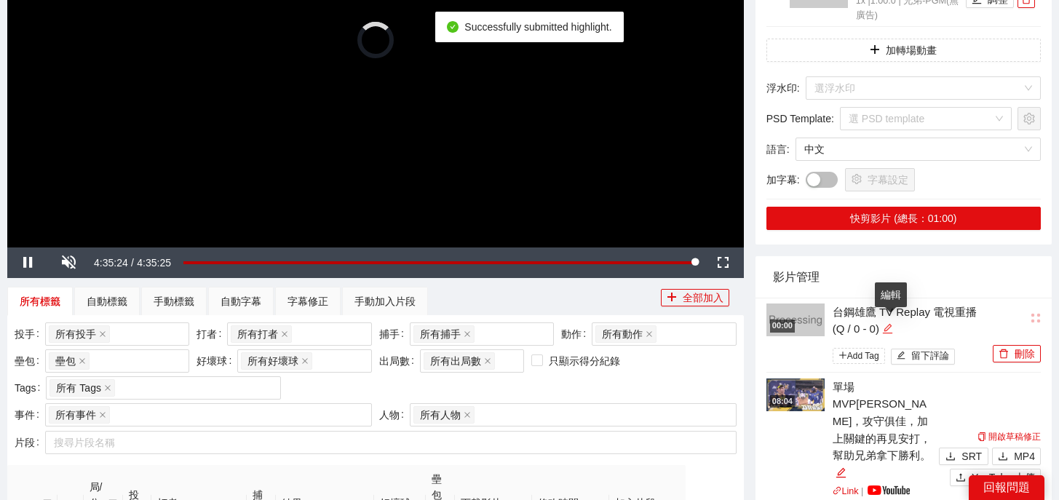
click at [893, 330] on icon "edit" at bounding box center [888, 328] width 11 height 11
drag, startPoint x: 923, startPoint y: 328, endPoint x: 763, endPoint y: 293, distance: 163.4
type textarea "*"
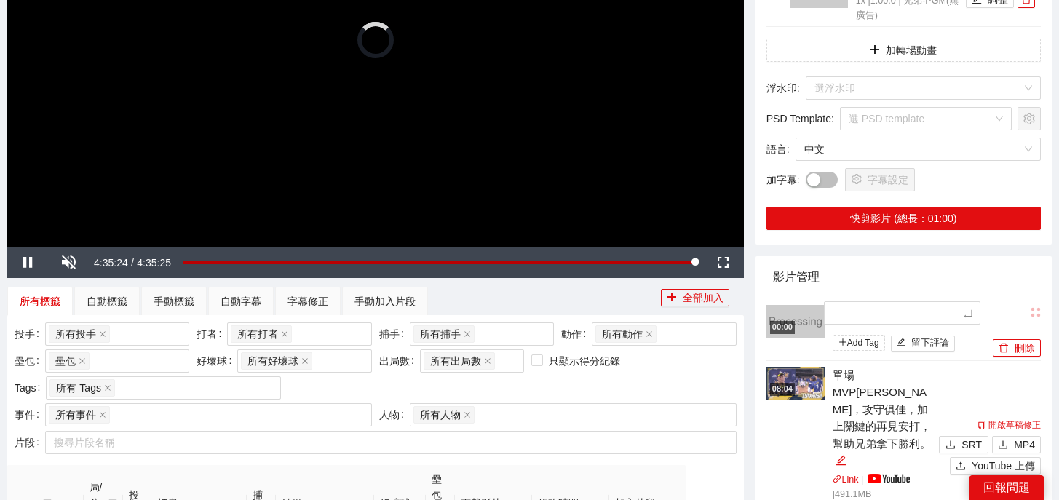
type textarea "*"
type textarea "**"
type textarea "***"
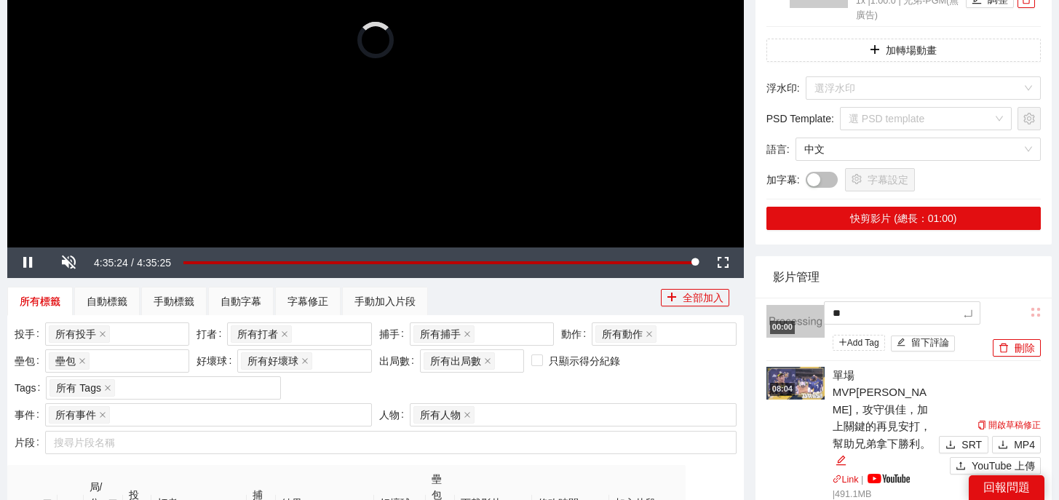
type textarea "***"
type textarea "*"
type textarea "**"
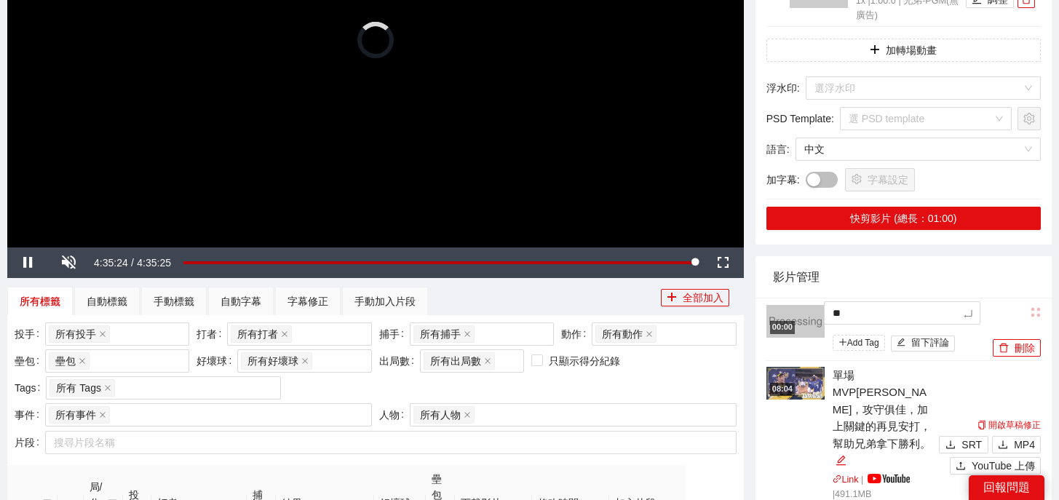
type textarea "***"
type textarea "**"
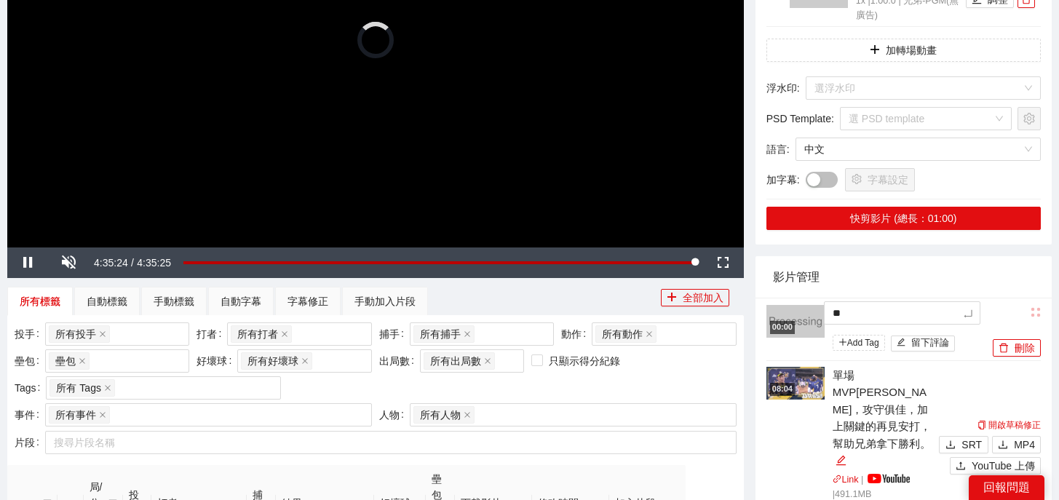
type textarea "**"
type textarea "****"
type textarea "*****"
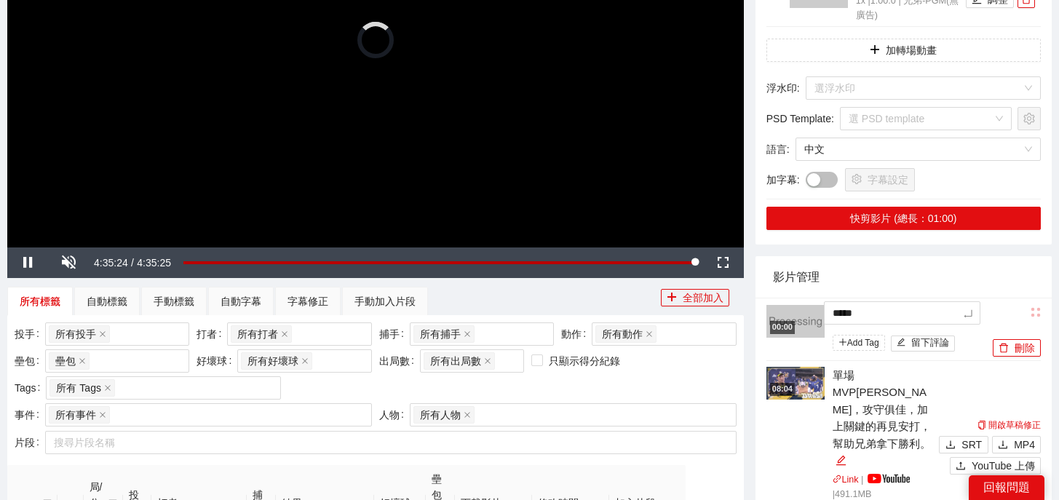
type textarea "******"
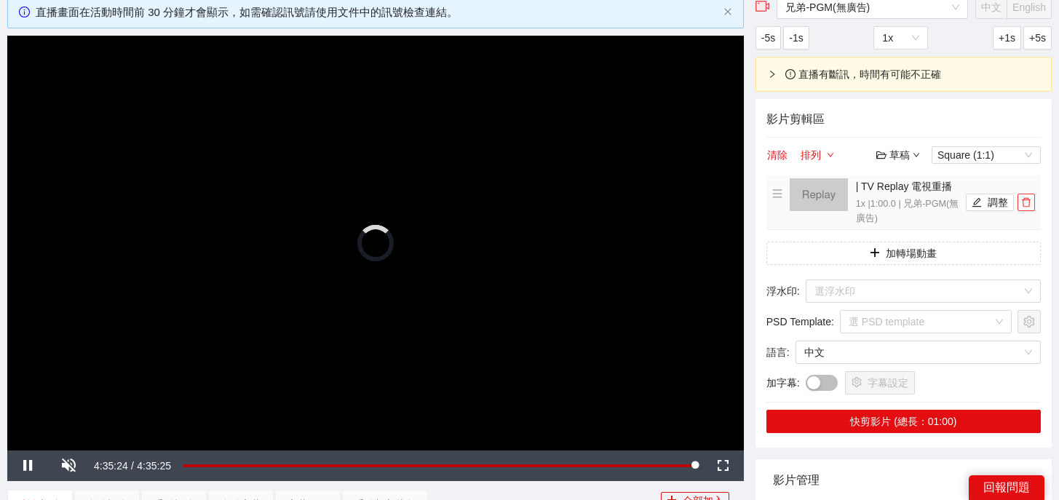
click at [1025, 201] on icon "delete" at bounding box center [1027, 202] width 10 height 10
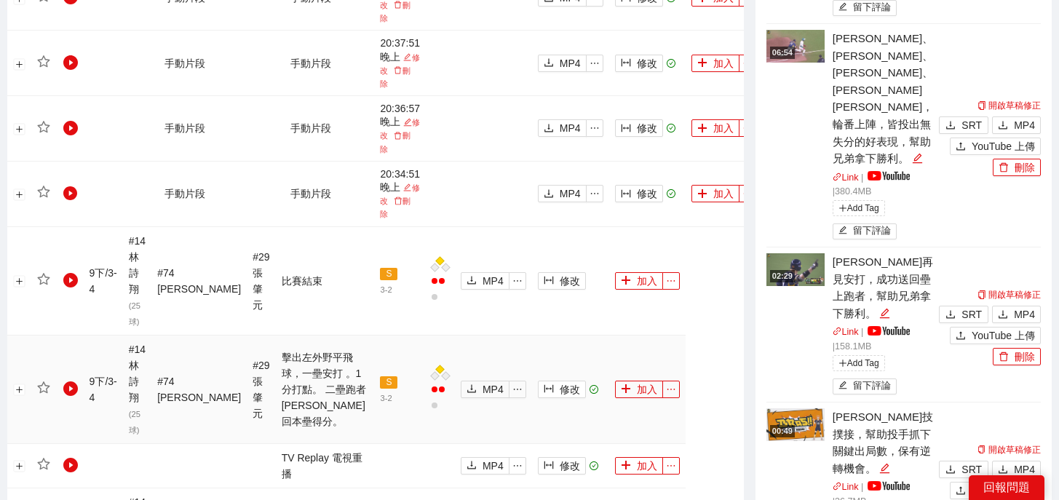
scroll to position [917, 0]
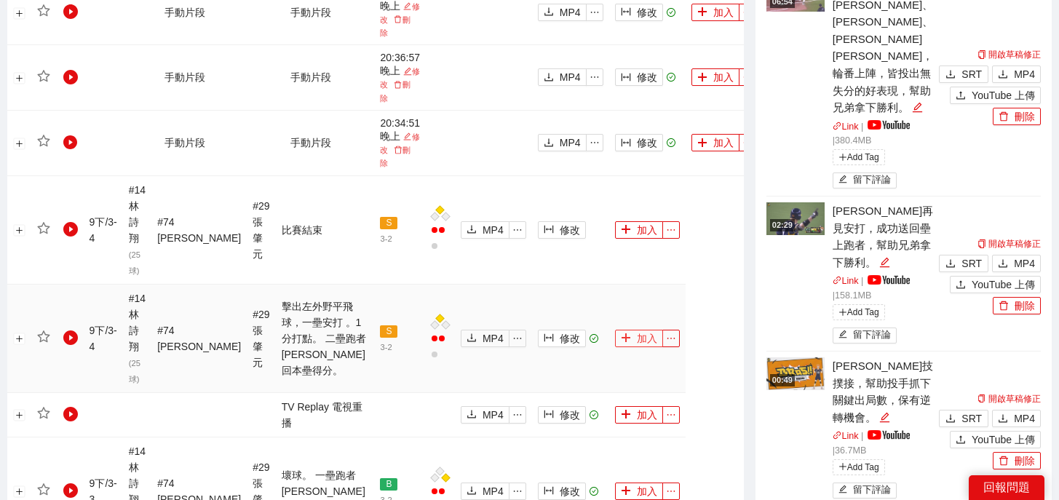
click at [615, 330] on button "加入" at bounding box center [639, 338] width 48 height 17
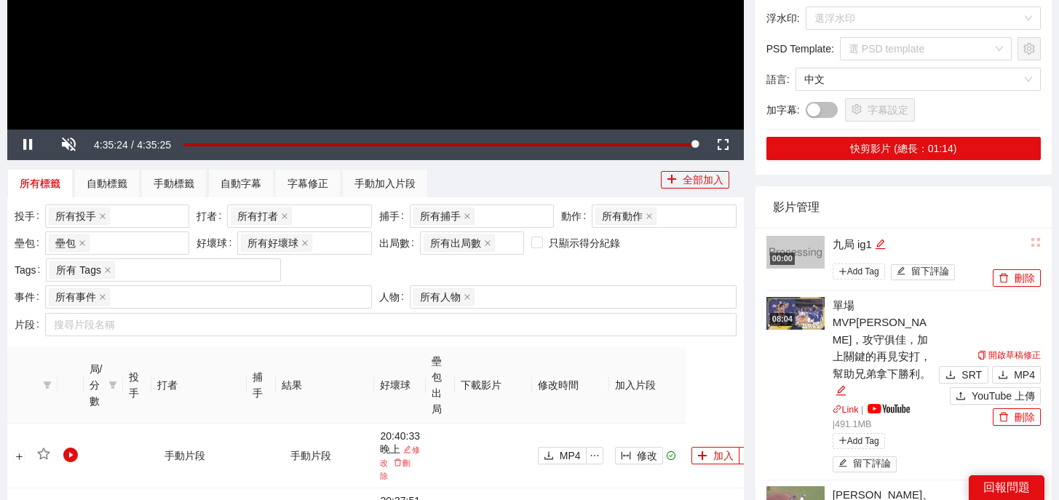
scroll to position [288, 0]
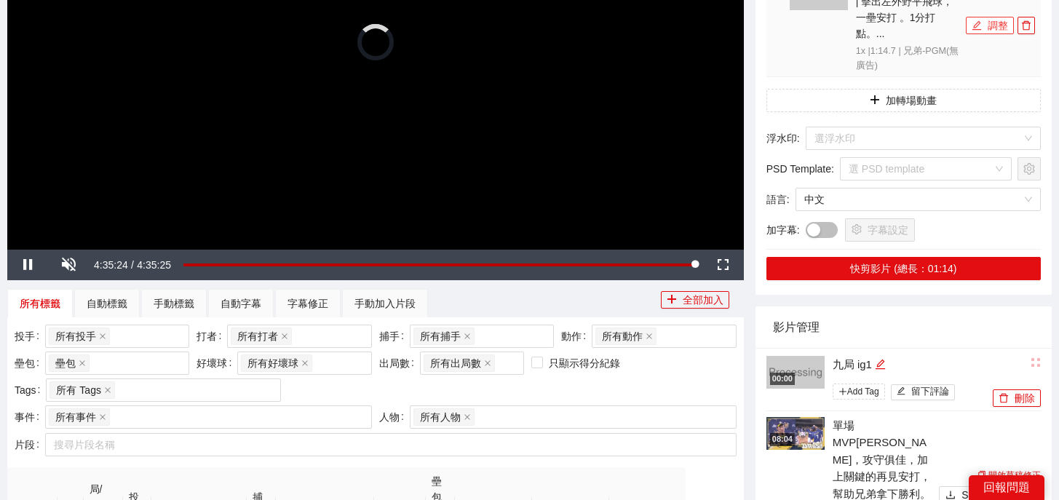
click at [990, 17] on button "調整" at bounding box center [990, 25] width 48 height 17
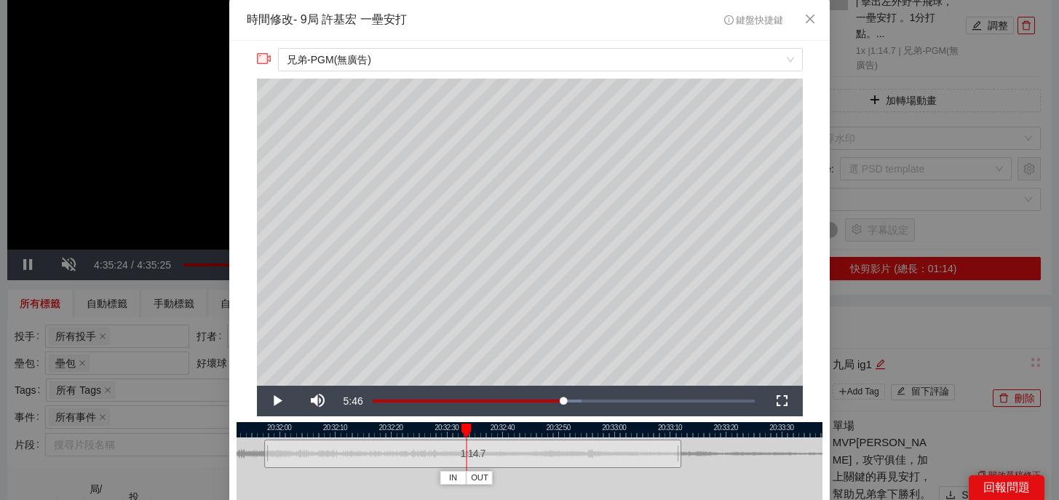
drag, startPoint x: 296, startPoint y: 429, endPoint x: 468, endPoint y: 438, distance: 172.8
click at [468, 438] on div "20:31:50 20:32:00 20:32:10 20:32:20 20:32:30 20:32:40 20:32:50 20:33:00 20:33:1…" at bounding box center [530, 488] width 586 height 133
drag, startPoint x: 404, startPoint y: 429, endPoint x: 362, endPoint y: 430, distance: 42.2
click at [362, 430] on div "20:31:50 20:32:00 20:32:10 20:32:20 20:32:30 20:32:40 20:32:50 20:33:00 20:33:1…" at bounding box center [530, 488] width 586 height 133
drag, startPoint x: 440, startPoint y: 430, endPoint x: 578, endPoint y: 430, distance: 138.4
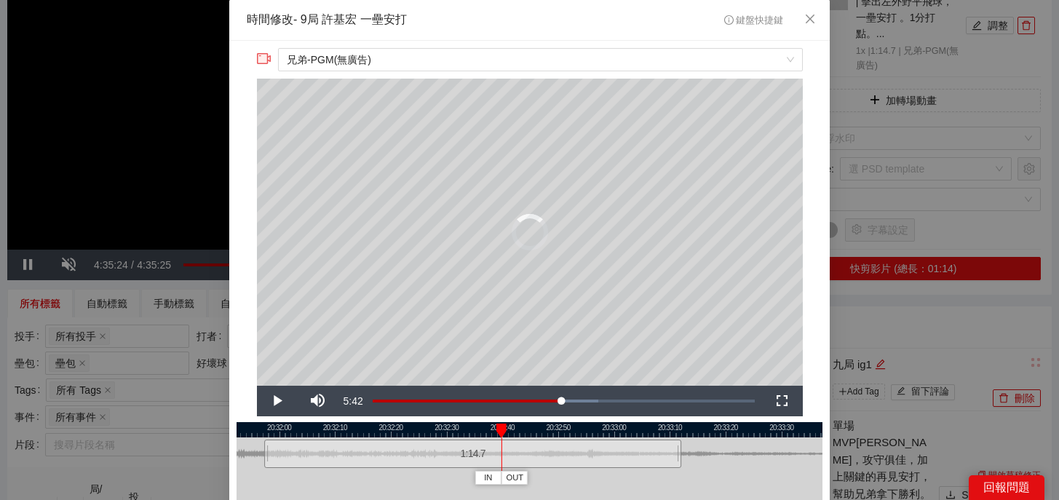
click at [507, 430] on div at bounding box center [502, 431] width 10 height 15
drag, startPoint x: 590, startPoint y: 427, endPoint x: 482, endPoint y: 428, distance: 107.8
click at [482, 428] on div at bounding box center [482, 431] width 10 height 15
drag, startPoint x: 482, startPoint y: 425, endPoint x: 491, endPoint y: 427, distance: 9.0
click at [491, 427] on div at bounding box center [492, 431] width 10 height 15
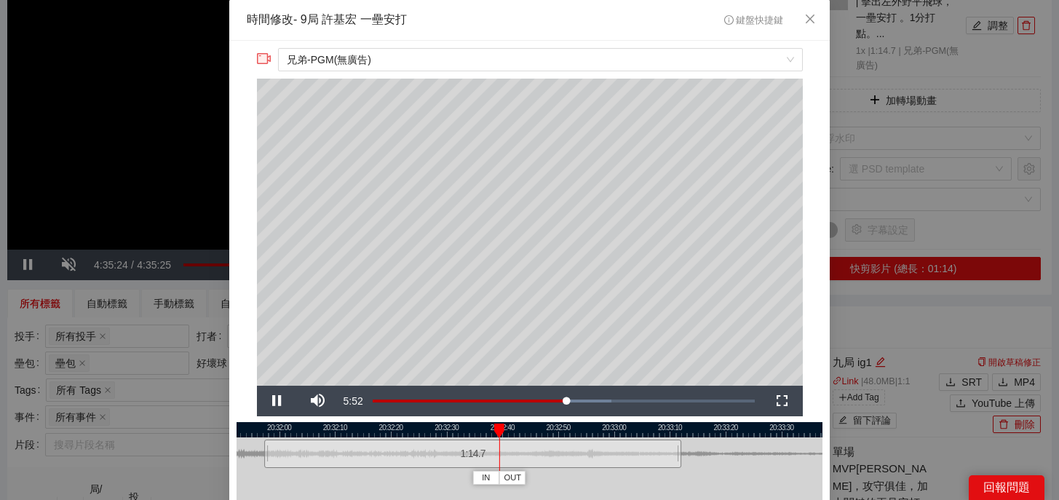
click at [270, 449] on div at bounding box center [266, 454] width 9 height 33
drag, startPoint x: 269, startPoint y: 452, endPoint x: 505, endPoint y: 467, distance: 236.4
click at [505, 467] on div at bounding box center [503, 454] width 9 height 33
drag, startPoint x: 500, startPoint y: 431, endPoint x: 481, endPoint y: 431, distance: 18.9
click at [481, 431] on div at bounding box center [481, 431] width 10 height 15
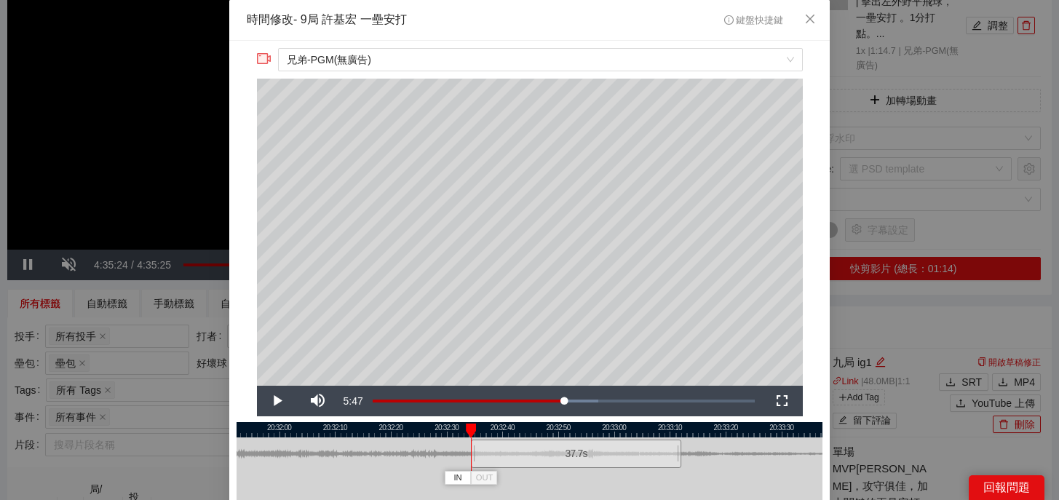
drag, startPoint x: 502, startPoint y: 458, endPoint x: 473, endPoint y: 462, distance: 29.4
click at [473, 462] on div at bounding box center [473, 454] width 9 height 33
drag, startPoint x: 492, startPoint y: 426, endPoint x: 606, endPoint y: 429, distance: 113.6
click at [607, 429] on div at bounding box center [603, 431] width 10 height 15
drag, startPoint x: 619, startPoint y: 427, endPoint x: 654, endPoint y: 427, distance: 35.0
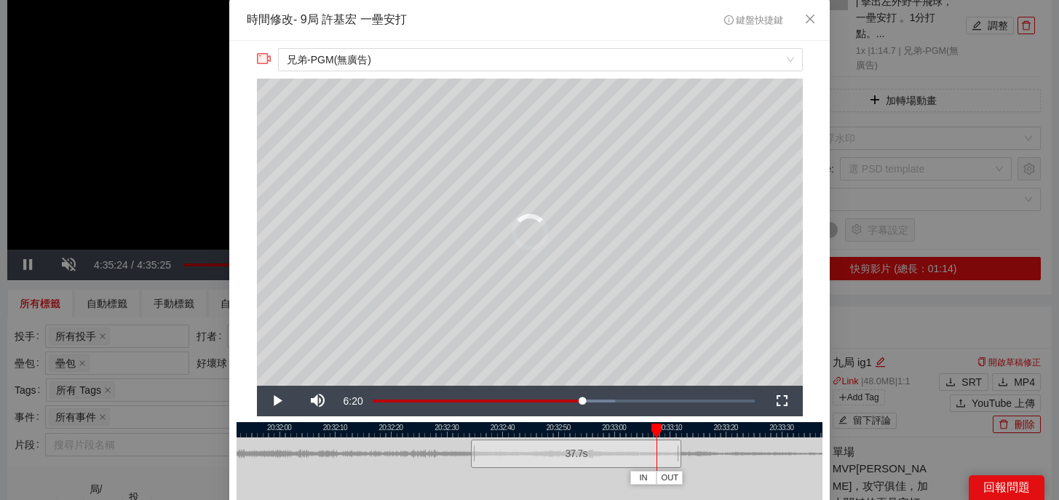
click at [654, 427] on div at bounding box center [657, 431] width 10 height 15
drag, startPoint x: 682, startPoint y: 453, endPoint x: 777, endPoint y: 453, distance: 95.4
click at [777, 453] on div "20:31:50 20:32:00 20:32:10 20:32:20 20:32:30 20:32:40 20:32:50 20:33:00 20:33:1…" at bounding box center [530, 488] width 586 height 133
drag, startPoint x: 778, startPoint y: 427, endPoint x: 733, endPoint y: 427, distance: 45.9
click at [733, 427] on div at bounding box center [732, 431] width 10 height 15
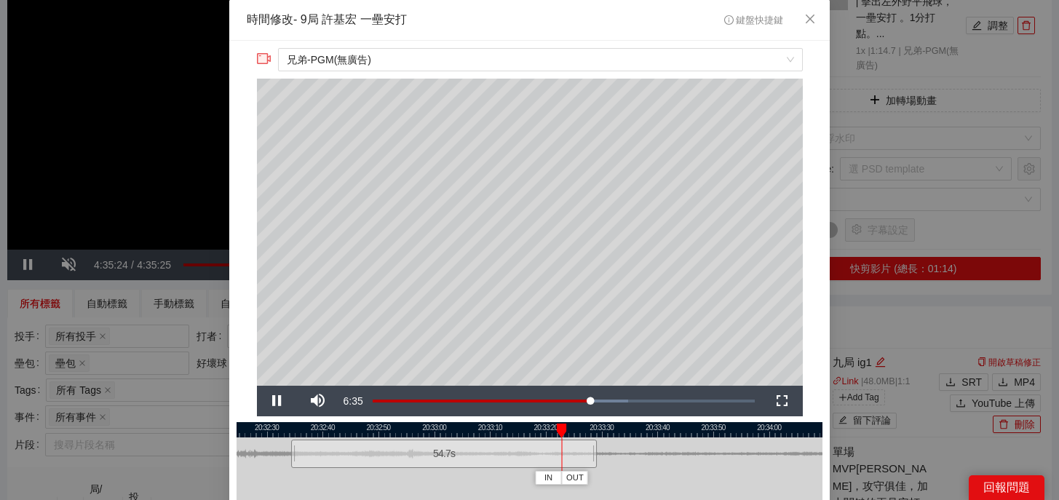
drag, startPoint x: 692, startPoint y: 430, endPoint x: 514, endPoint y: 433, distance: 178.4
click at [513, 433] on div at bounding box center [350, 429] width 586 height 15
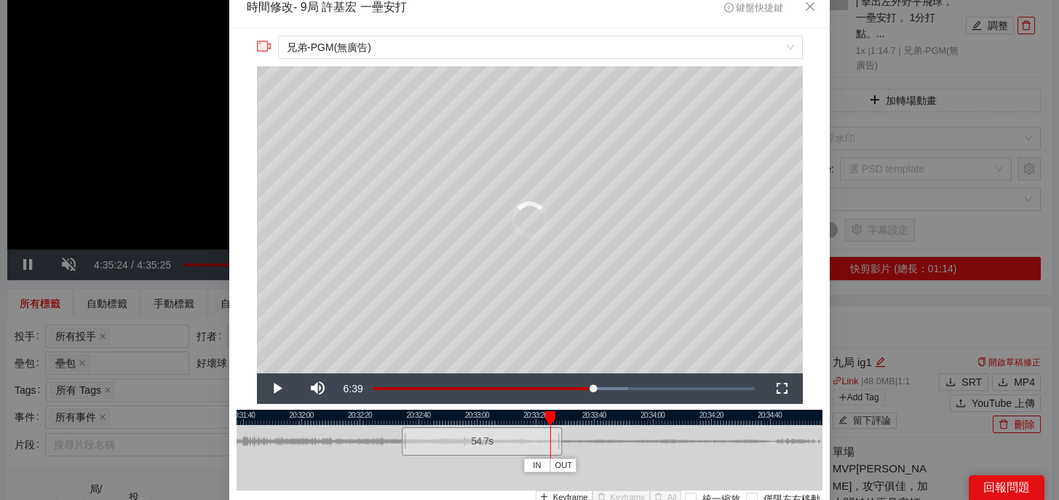
drag, startPoint x: 554, startPoint y: 420, endPoint x: 462, endPoint y: 421, distance: 91.8
click at [545, 421] on div at bounding box center [550, 418] width 10 height 15
drag, startPoint x: 467, startPoint y: 417, endPoint x: 494, endPoint y: 417, distance: 26.9
click at [494, 417] on div at bounding box center [496, 418] width 10 height 15
drag, startPoint x: 497, startPoint y: 414, endPoint x: 516, endPoint y: 414, distance: 18.2
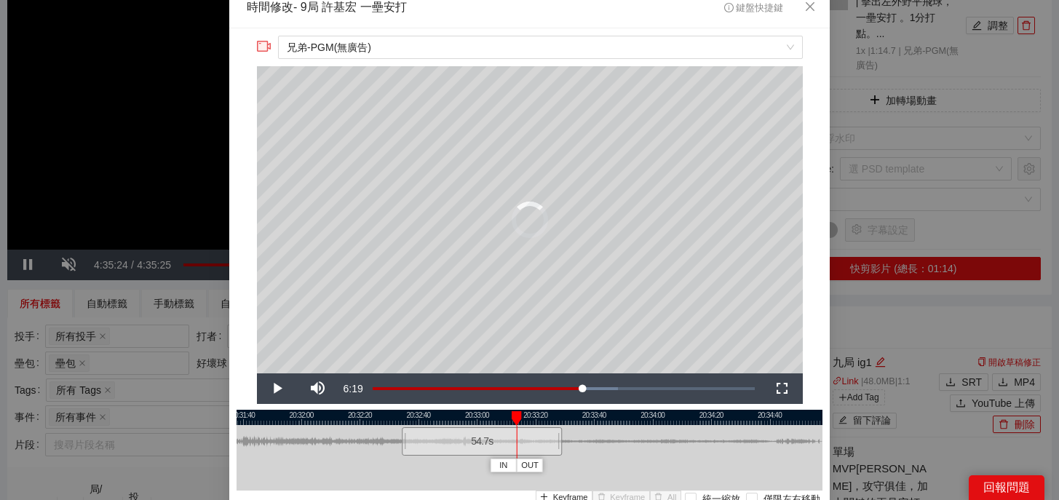
click at [516, 414] on div at bounding box center [517, 418] width 10 height 15
drag, startPoint x: 558, startPoint y: 438, endPoint x: 570, endPoint y: 439, distance: 12.5
click at [570, 439] on div at bounding box center [573, 441] width 9 height 33
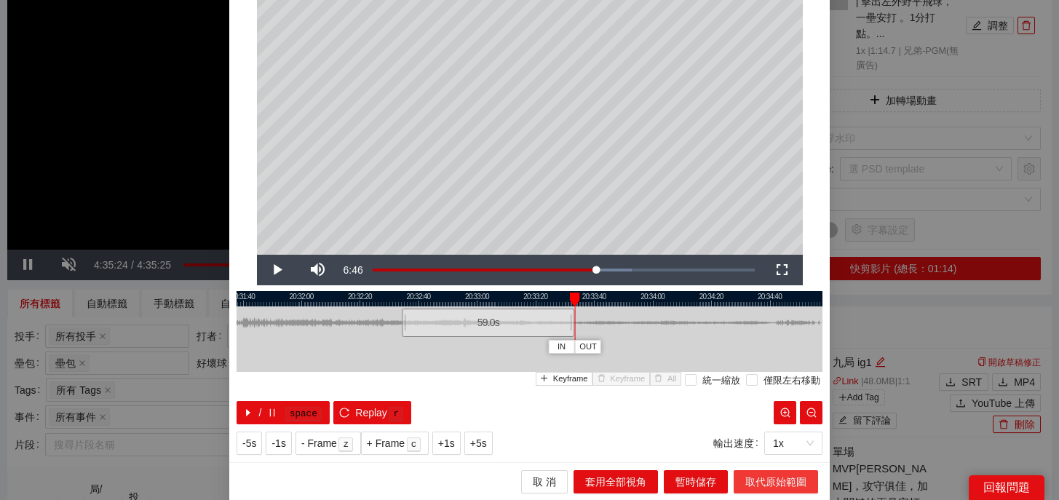
click at [765, 484] on span "取代原始範圍" at bounding box center [776, 482] width 61 height 16
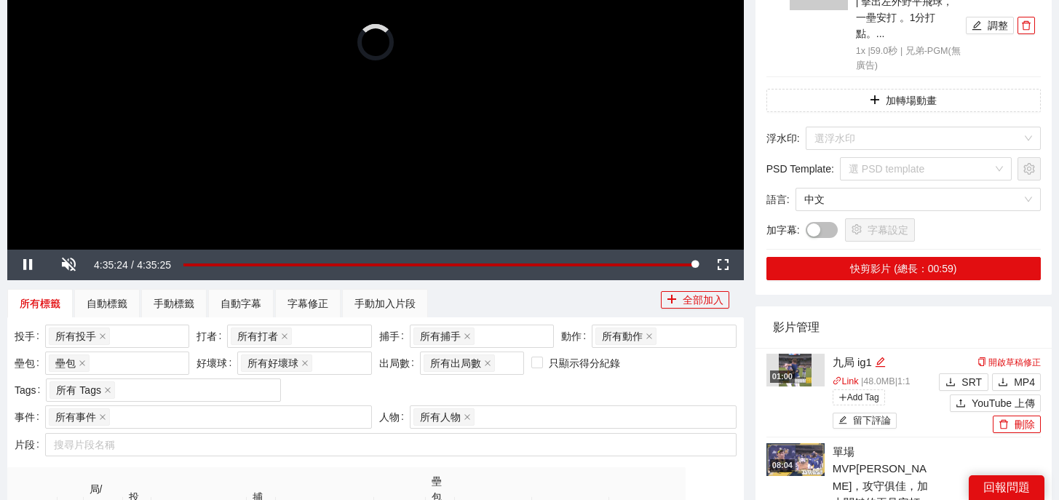
scroll to position [0, 0]
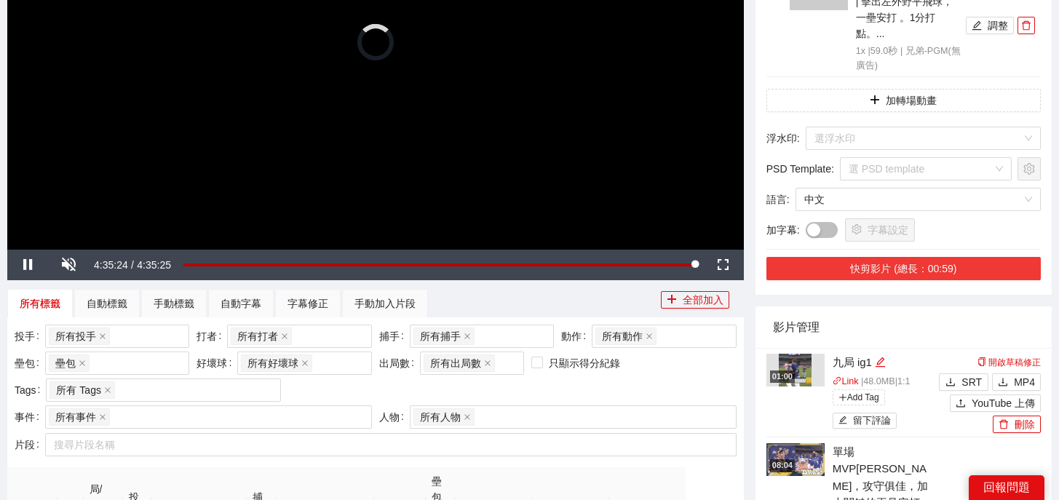
click at [912, 257] on button "快剪影片 (總長：00:59)" at bounding box center [904, 268] width 275 height 23
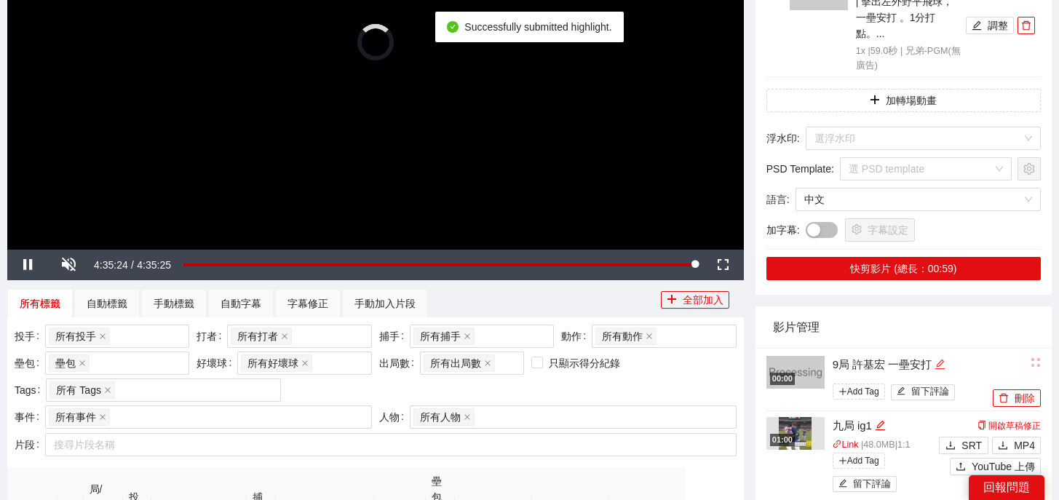
click at [944, 359] on icon "edit" at bounding box center [940, 364] width 11 height 11
drag, startPoint x: 944, startPoint y: 347, endPoint x: 684, endPoint y: 346, distance: 260.7
type textarea "*"
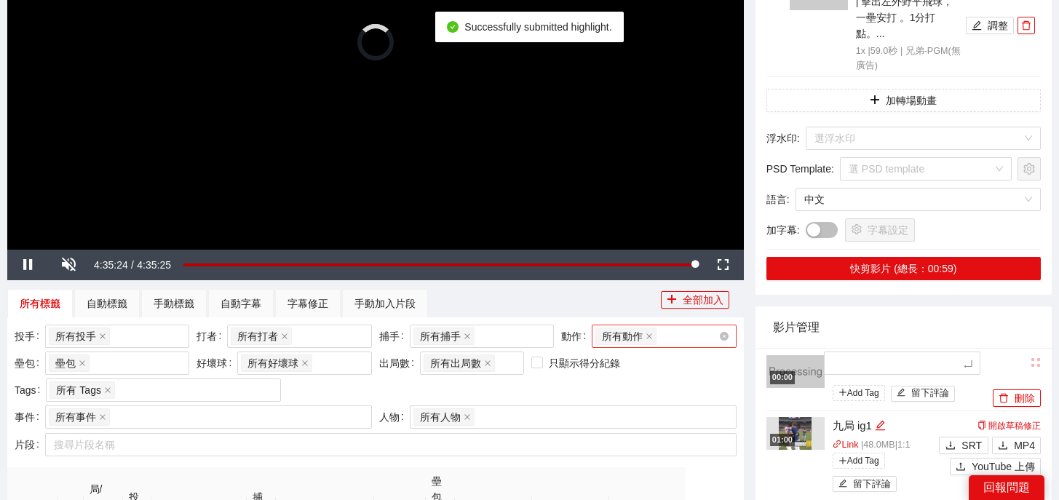
type textarea "*"
type textarea "**"
type textarea "***"
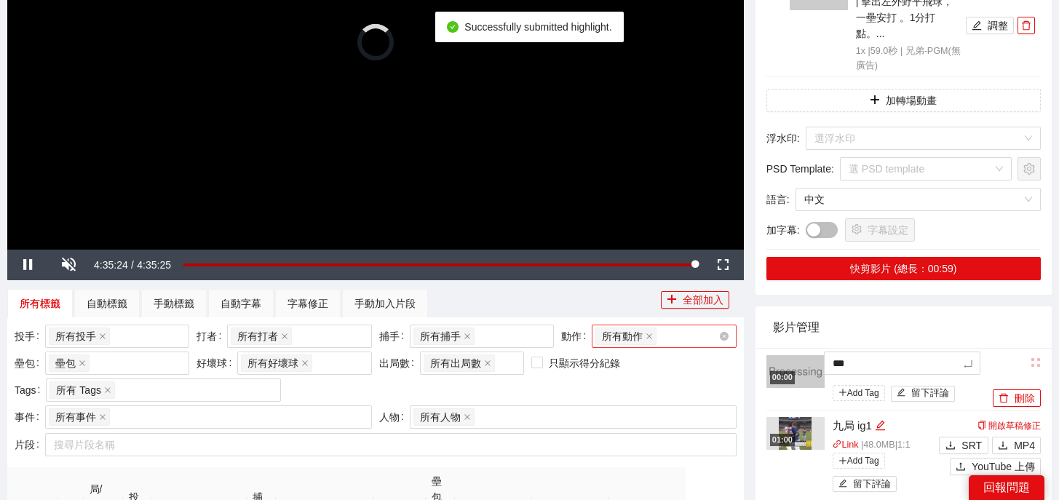
type textarea "*"
type textarea "**"
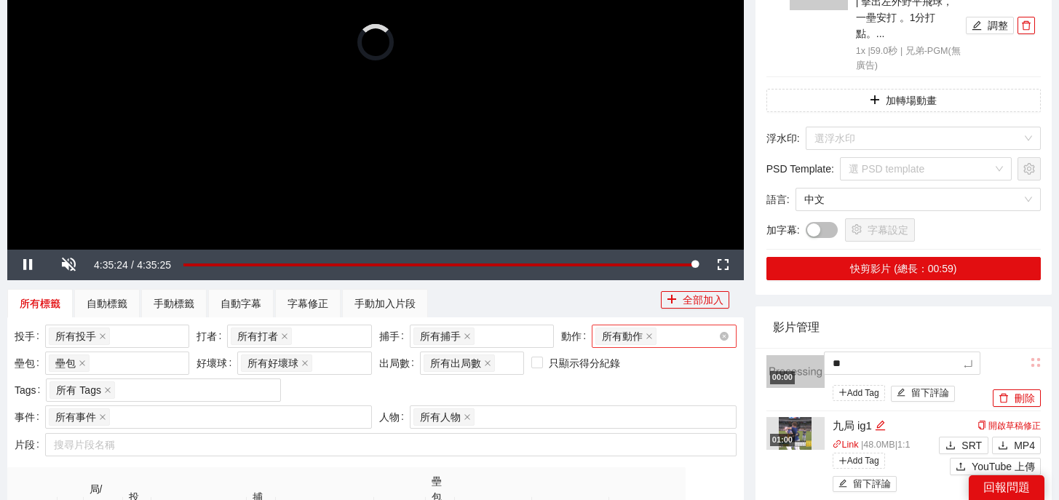
type textarea "***"
type textarea "**"
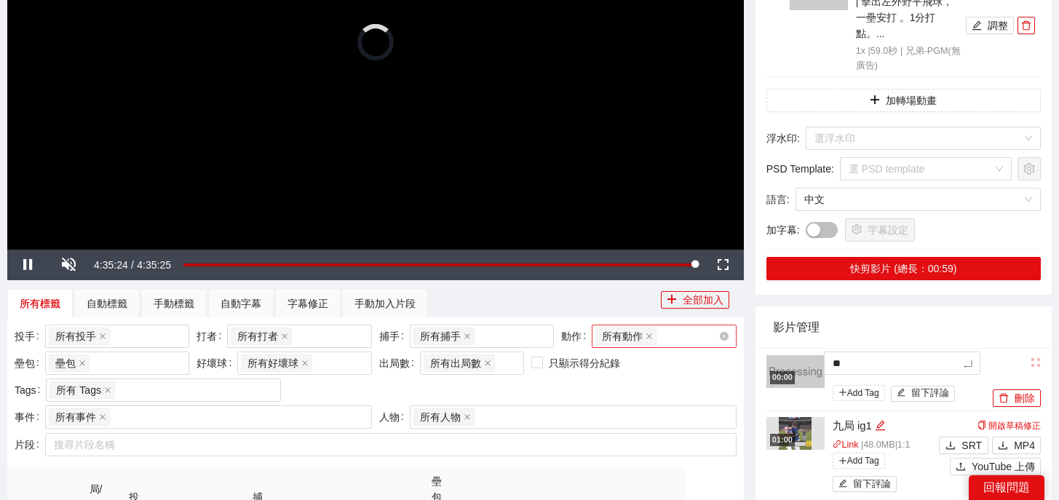
type textarea "**"
type textarea "****"
type textarea "*****"
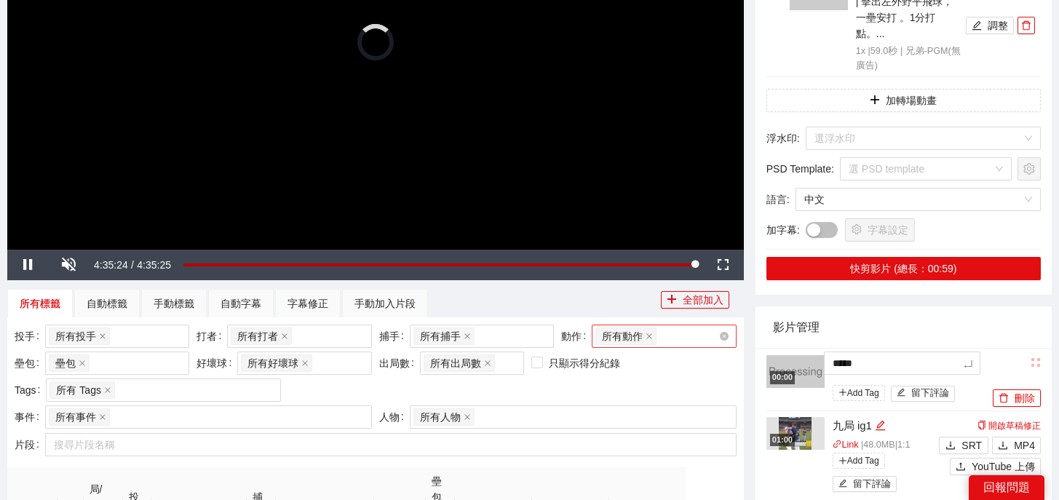
type textarea "******"
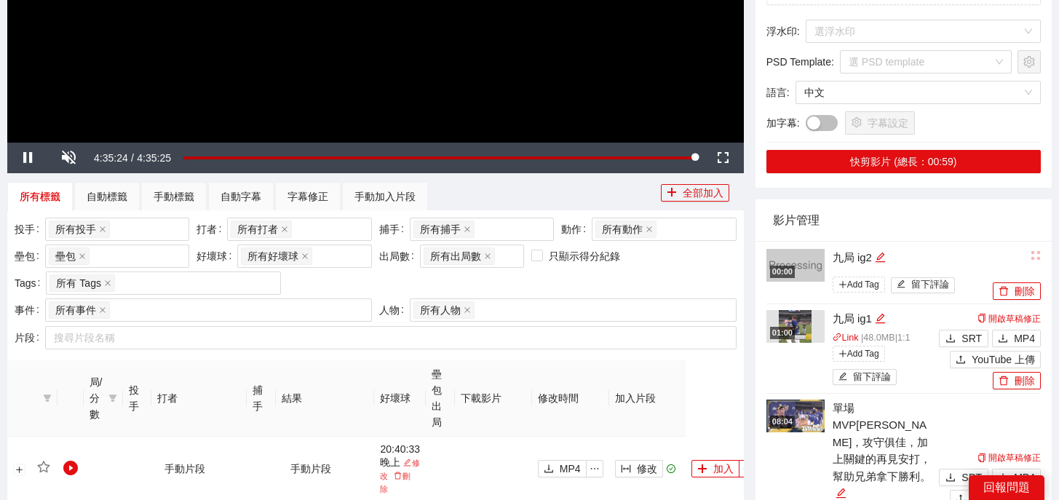
scroll to position [408, 0]
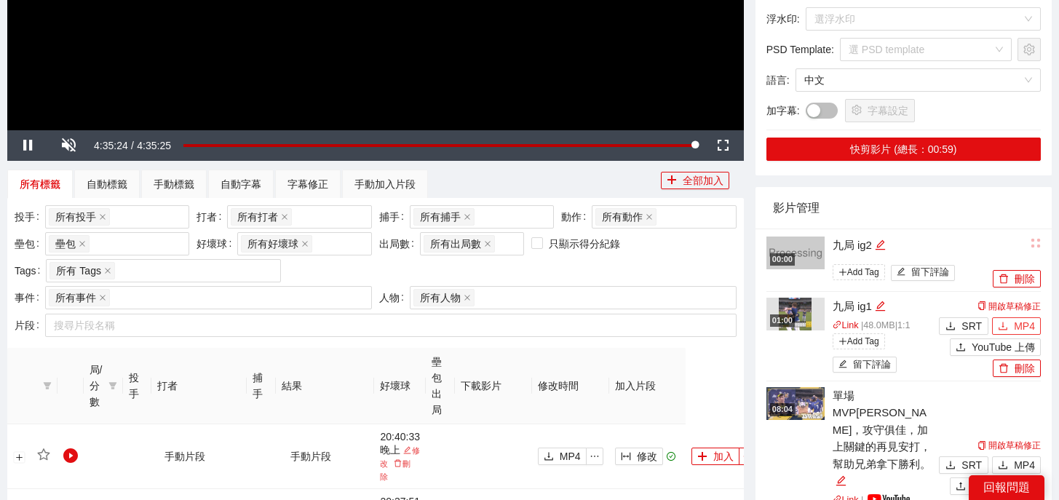
click at [1004, 321] on icon "download" at bounding box center [1003, 326] width 10 height 10
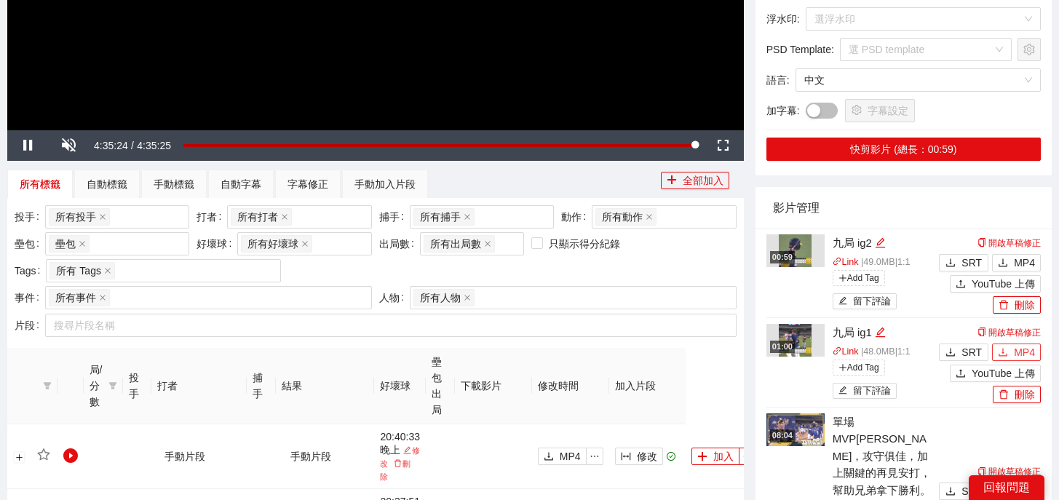
click at [1017, 344] on span "MP4" at bounding box center [1024, 352] width 21 height 16
click at [1015, 255] on span "MP4" at bounding box center [1024, 263] width 21 height 16
